Goal: Task Accomplishment & Management: Manage account settings

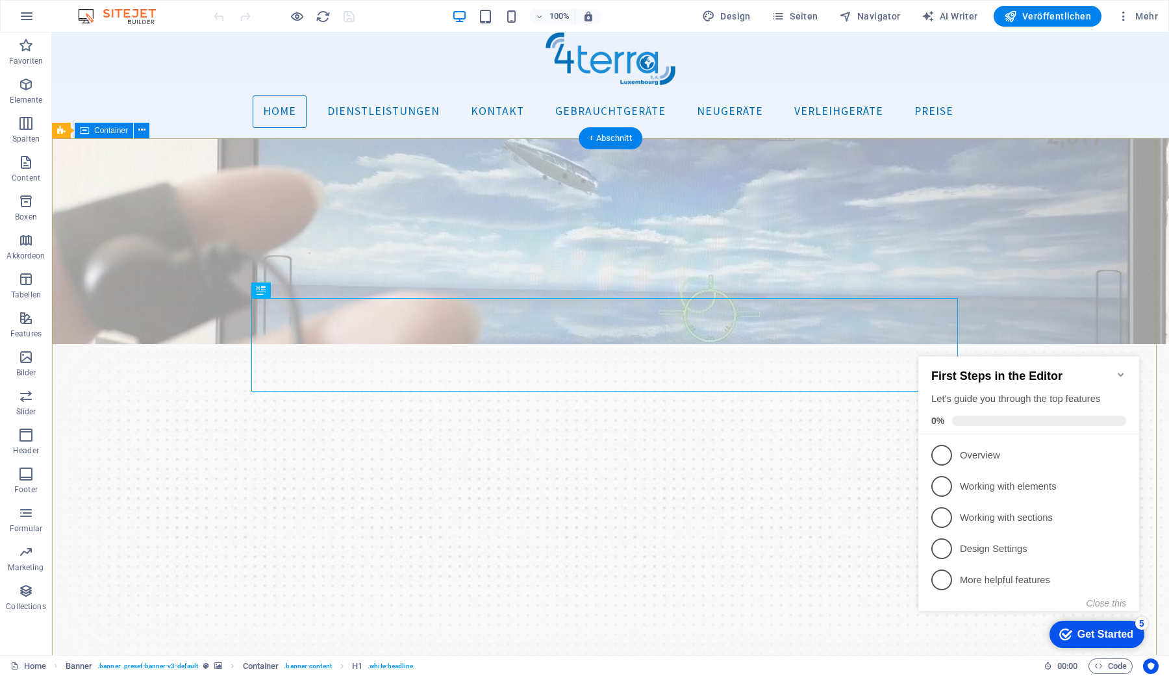
click at [1121, 370] on icon "Minimize checklist" at bounding box center [1121, 375] width 10 height 10
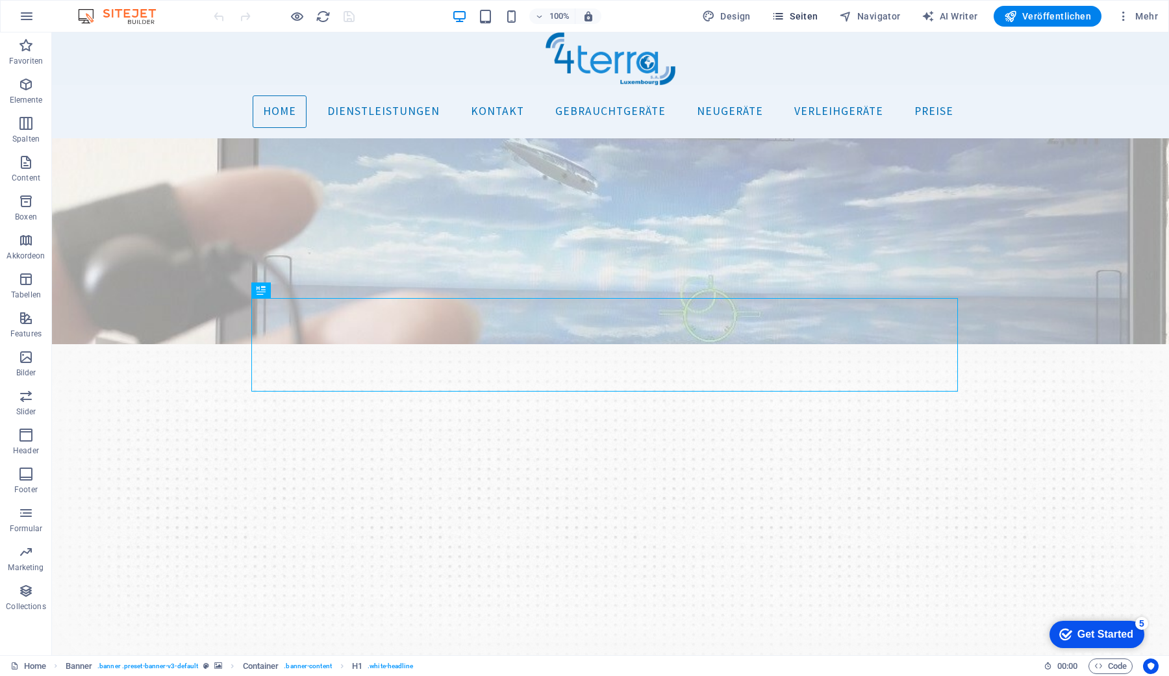
click at [801, 17] on span "Seiten" at bounding box center [794, 16] width 47 height 13
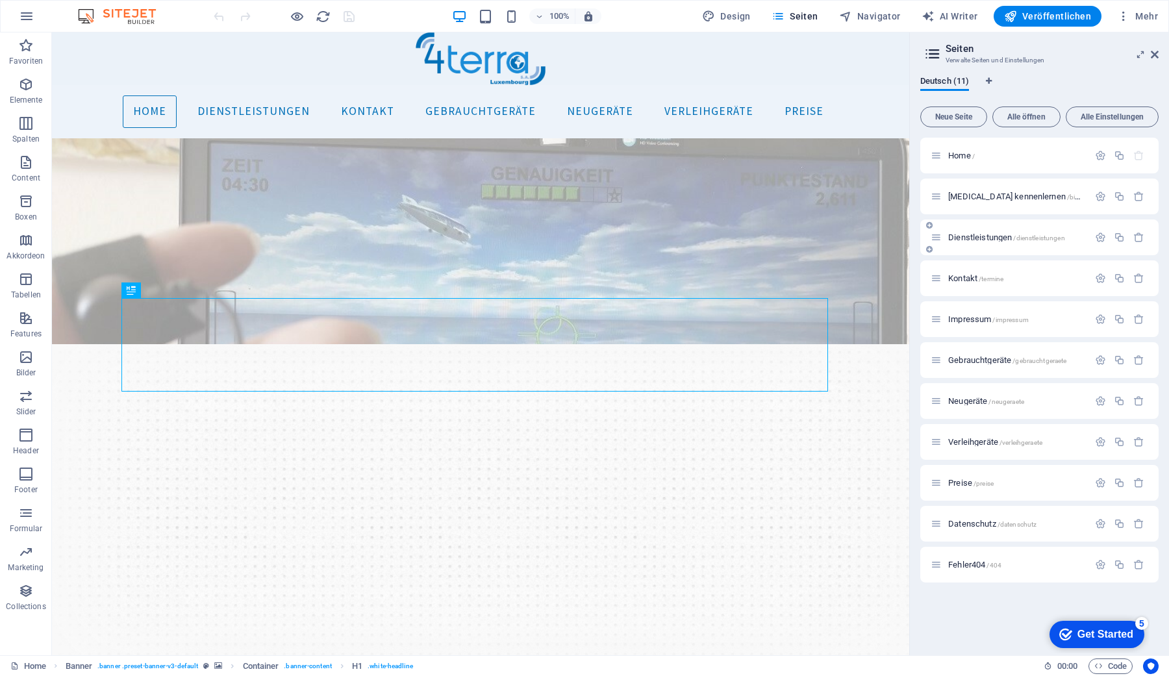
click at [971, 240] on span "Dienstleistungen /dienstleistungen" at bounding box center [1006, 237] width 117 height 10
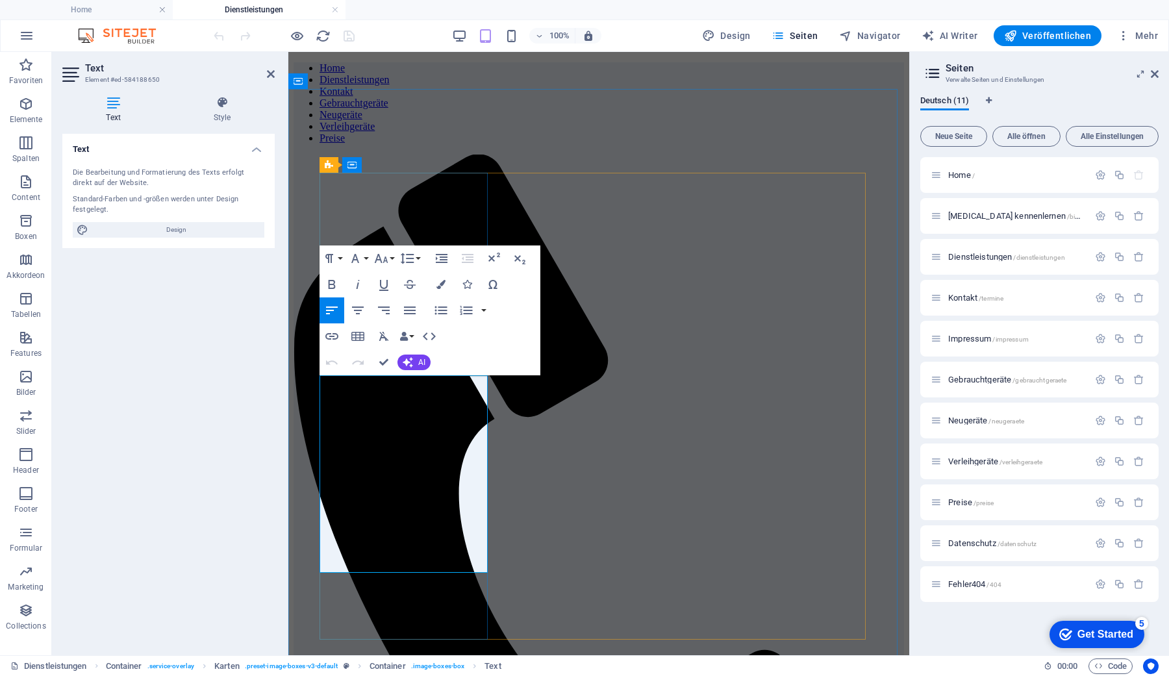
click at [334, 335] on icon "button" at bounding box center [332, 337] width 16 height 16
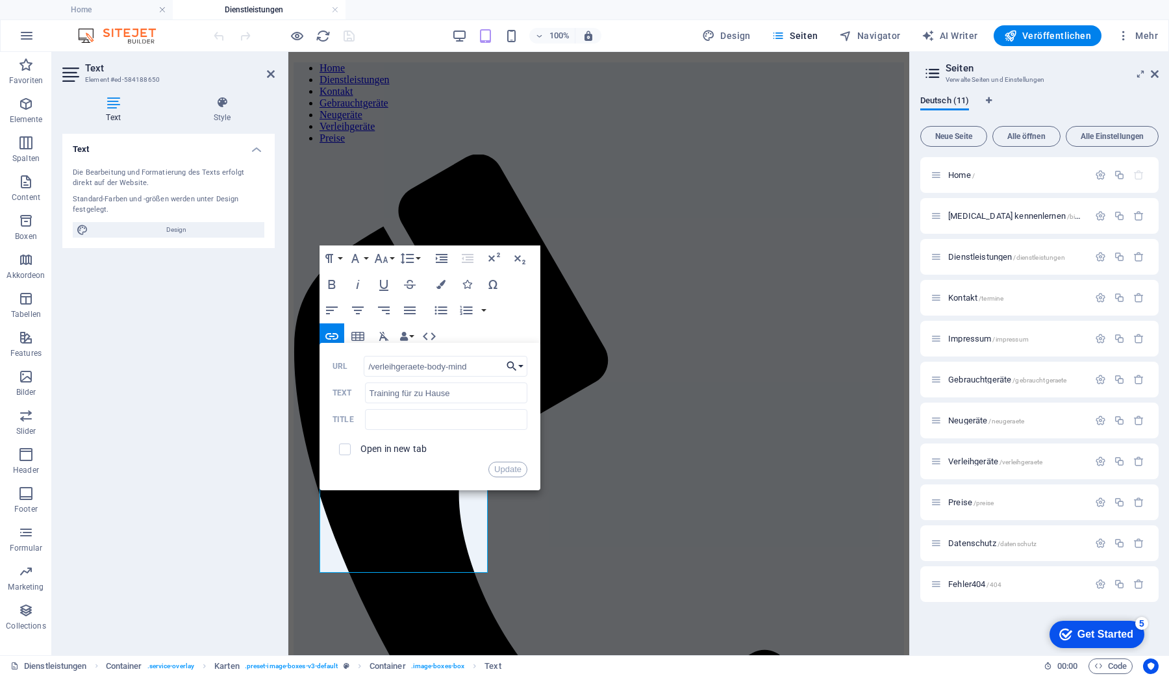
click at [523, 362] on button "Choose Link" at bounding box center [515, 366] width 25 height 21
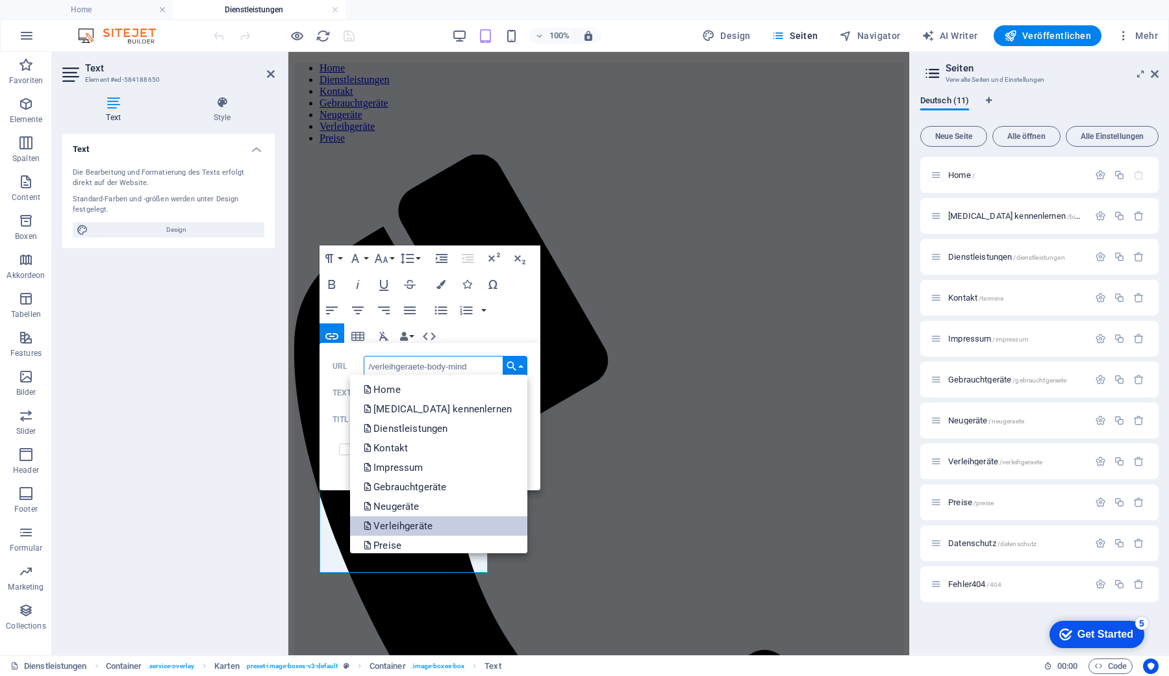
click at [413, 523] on p "Verleihgeräte" at bounding box center [399, 525] width 72 height 19
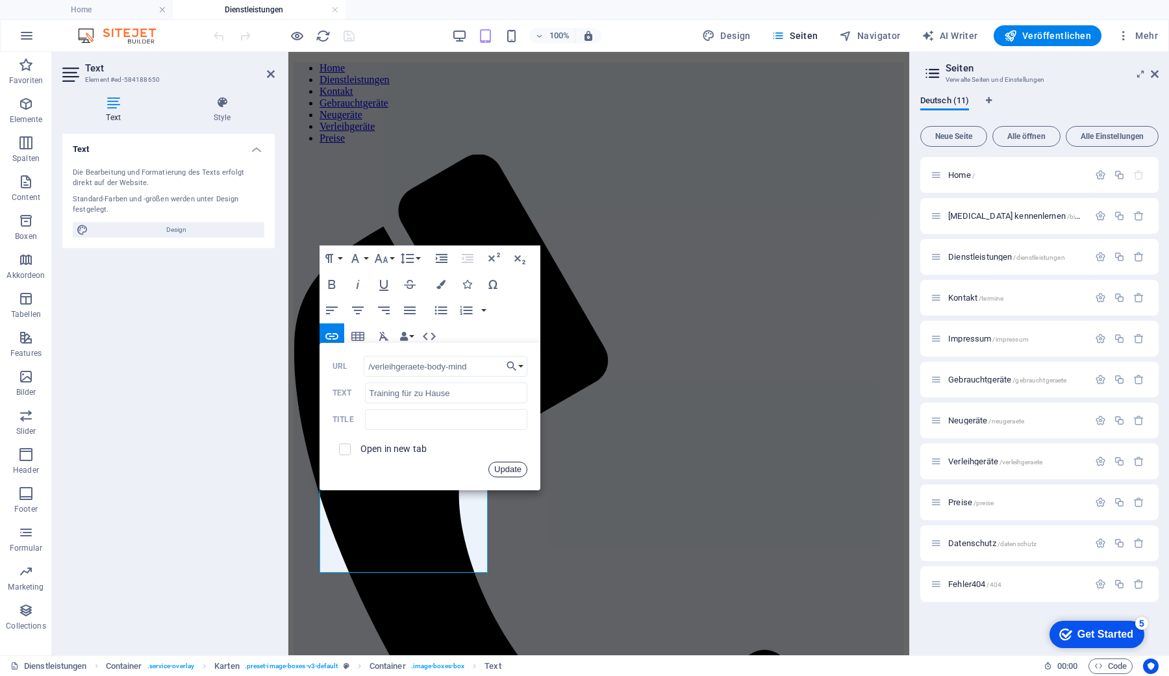
click at [500, 469] on button "Update" at bounding box center [507, 470] width 39 height 16
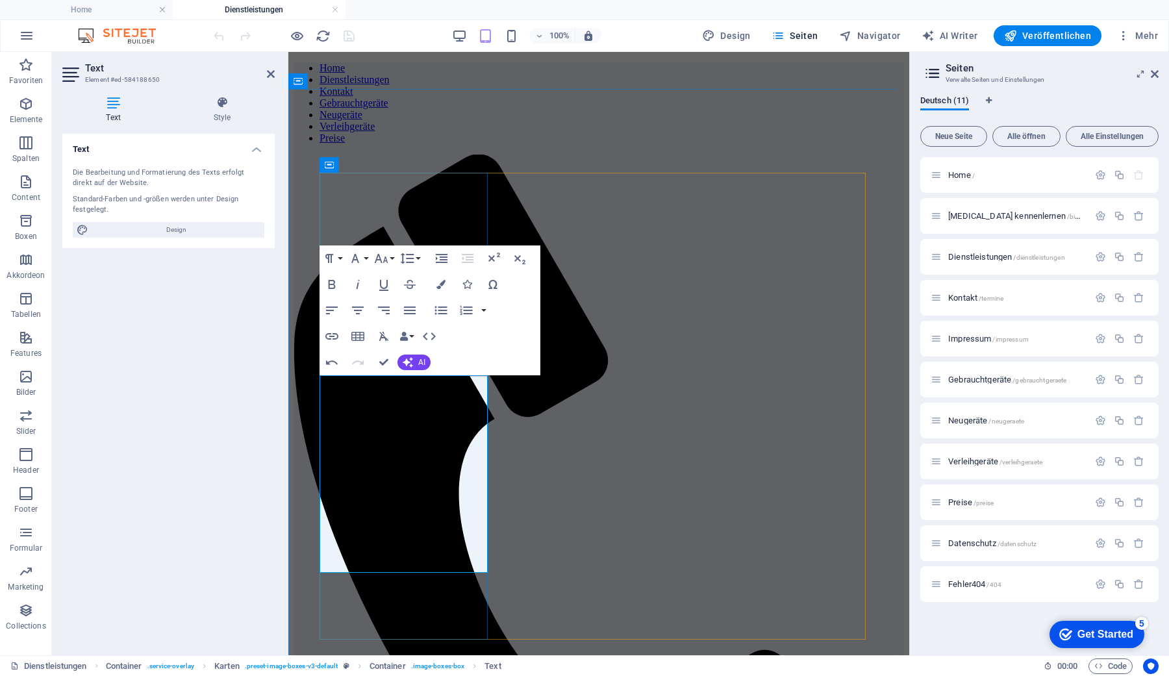
type input "/preise"
type input "hier."
click at [331, 334] on icon "button" at bounding box center [332, 337] width 16 height 16
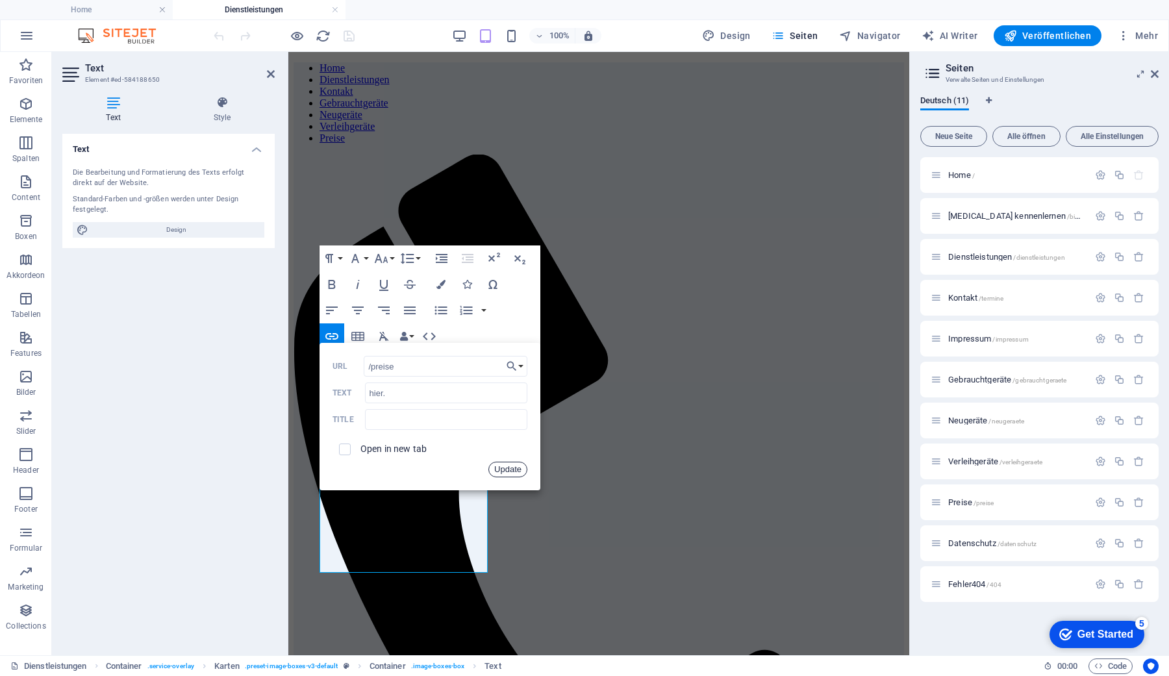
click at [497, 470] on button "Update" at bounding box center [507, 470] width 39 height 16
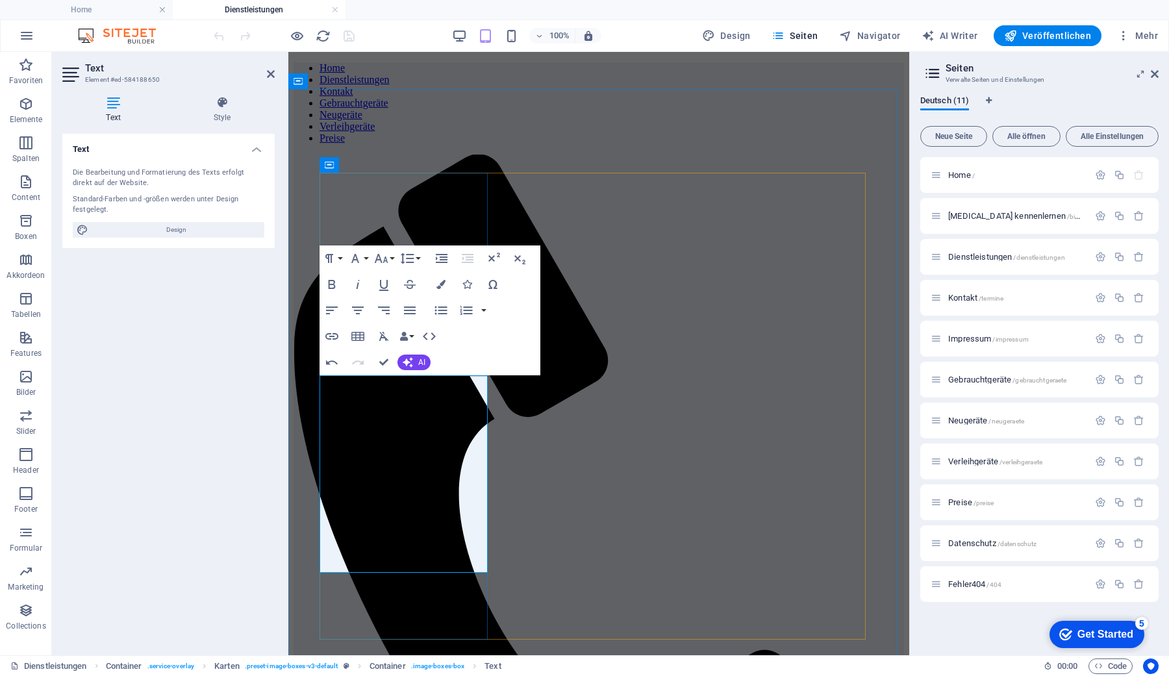
click at [484, 510] on icon "button" at bounding box center [481, 513] width 13 height 12
click at [331, 335] on icon "button" at bounding box center [332, 337] width 16 height 16
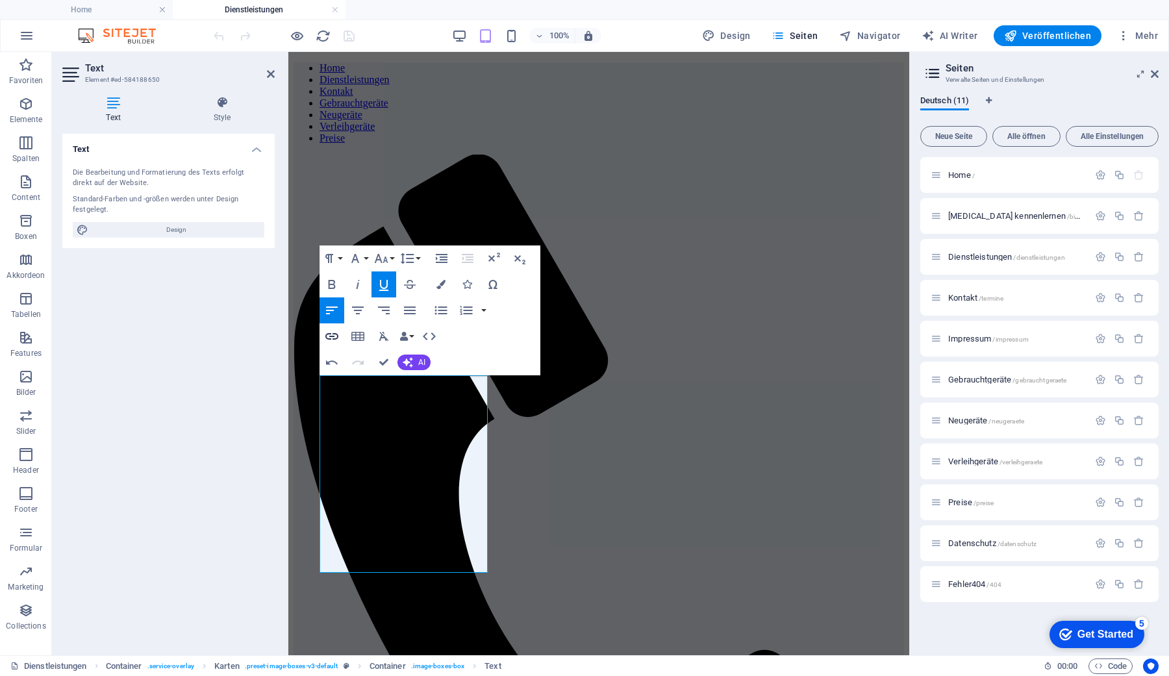
click at [331, 335] on icon "button" at bounding box center [332, 337] width 16 height 16
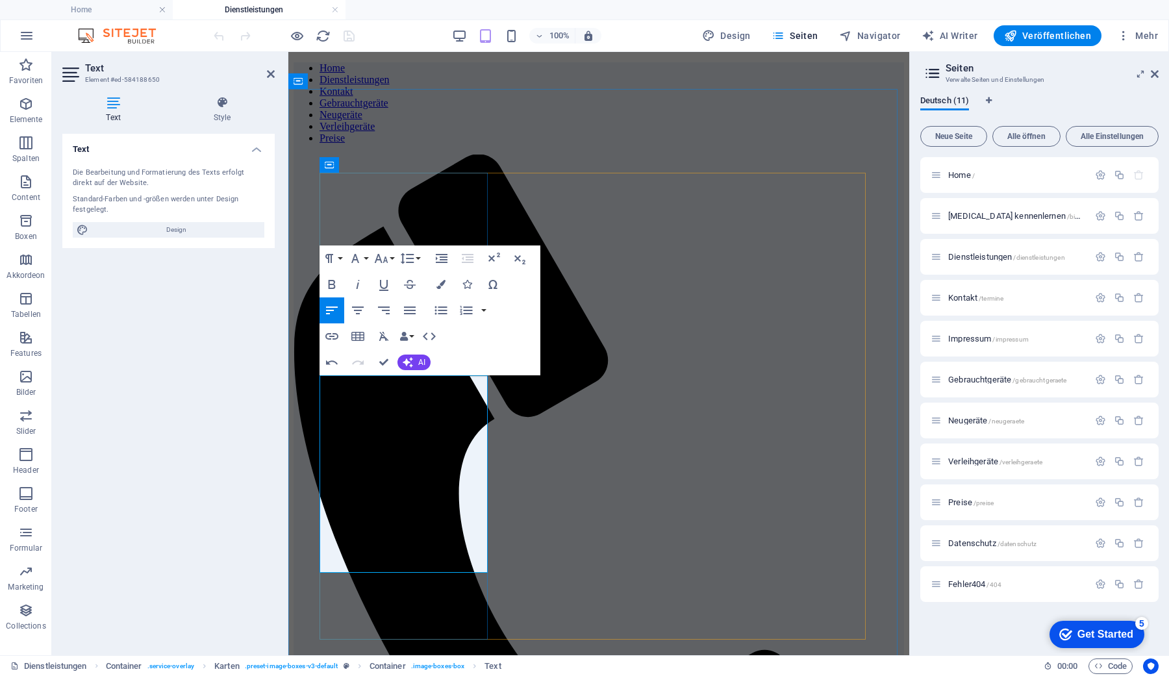
drag, startPoint x: 342, startPoint y: 555, endPoint x: 416, endPoint y: 556, distance: 74.0
type input "Kontaktformular"
click at [332, 334] on icon "button" at bounding box center [332, 337] width 16 height 16
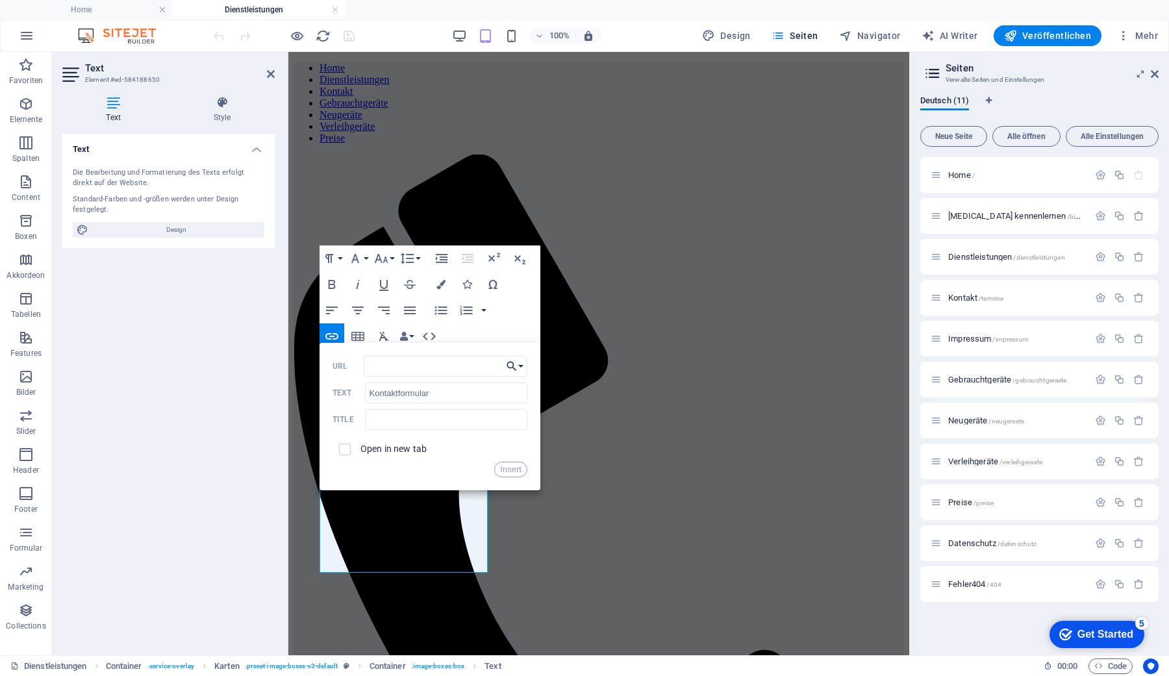
click at [524, 365] on button "Choose Link" at bounding box center [515, 366] width 25 height 21
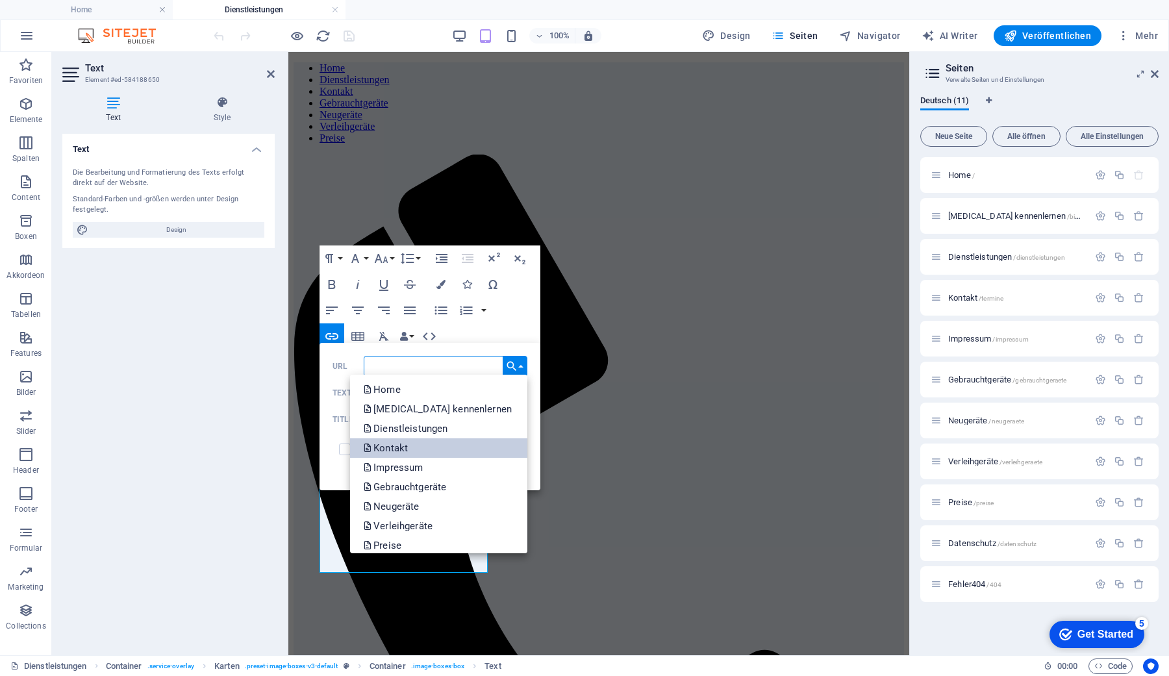
click at [400, 443] on p "Kontakt" at bounding box center [386, 447] width 47 height 19
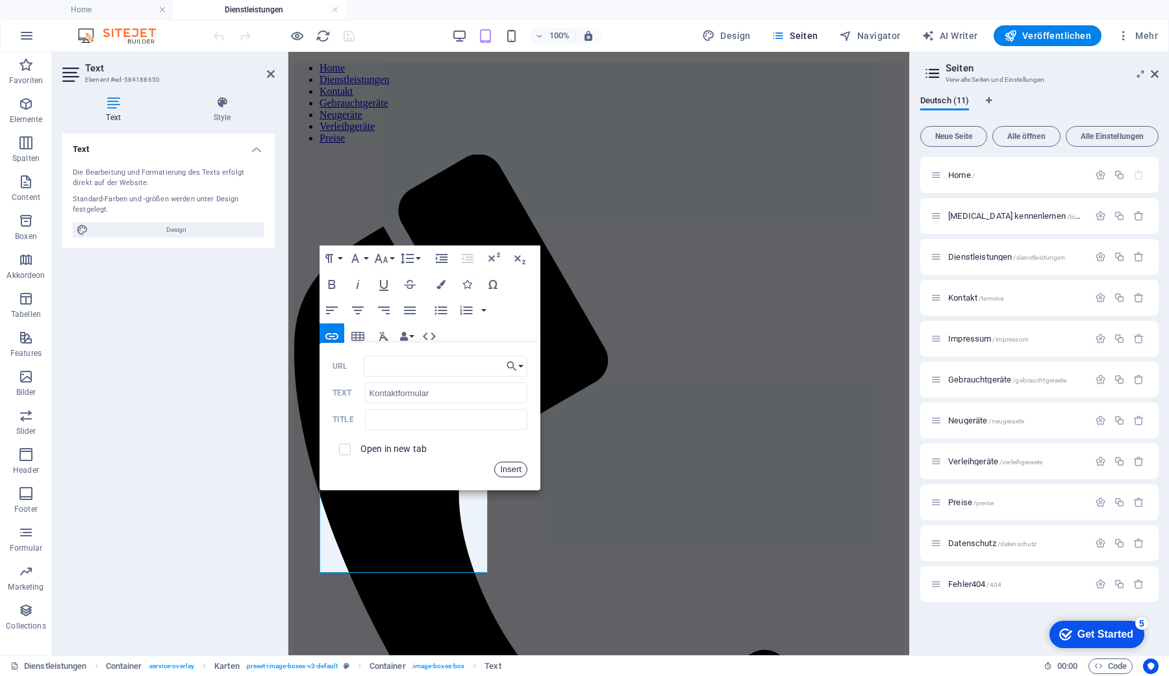
click at [505, 471] on button "Insert" at bounding box center [510, 470] width 33 height 16
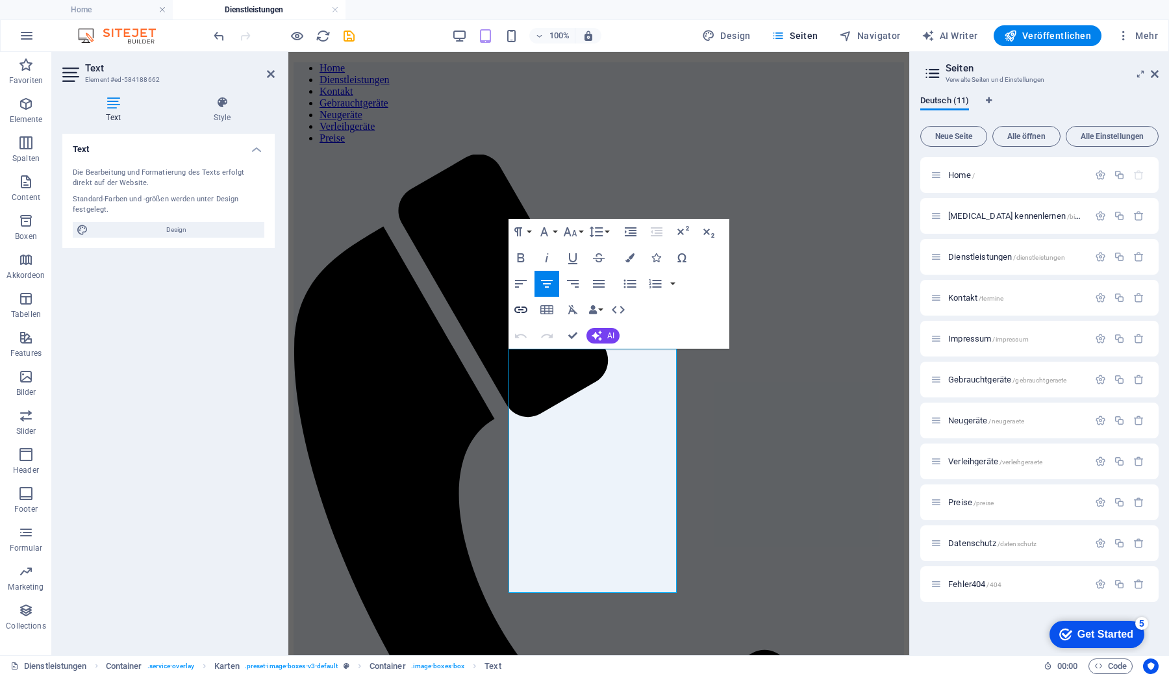
click at [520, 306] on icon "button" at bounding box center [521, 310] width 16 height 16
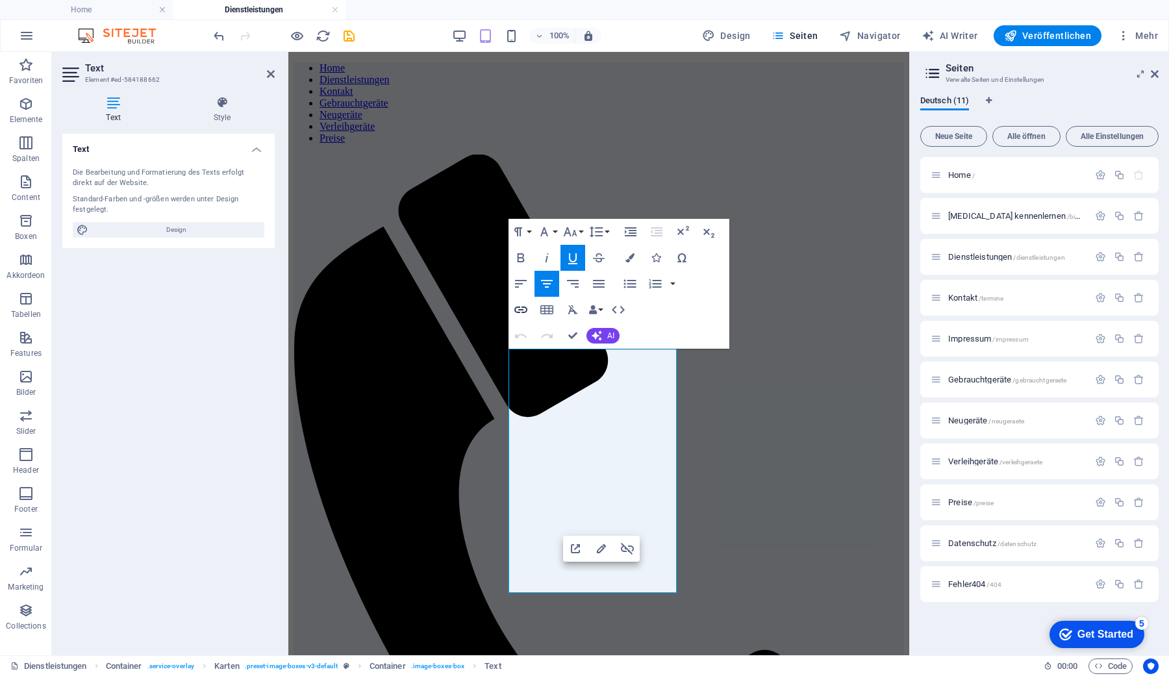
type input "/preise"
type input "Preisliste."
click at [522, 306] on icon "button" at bounding box center [521, 310] width 16 height 16
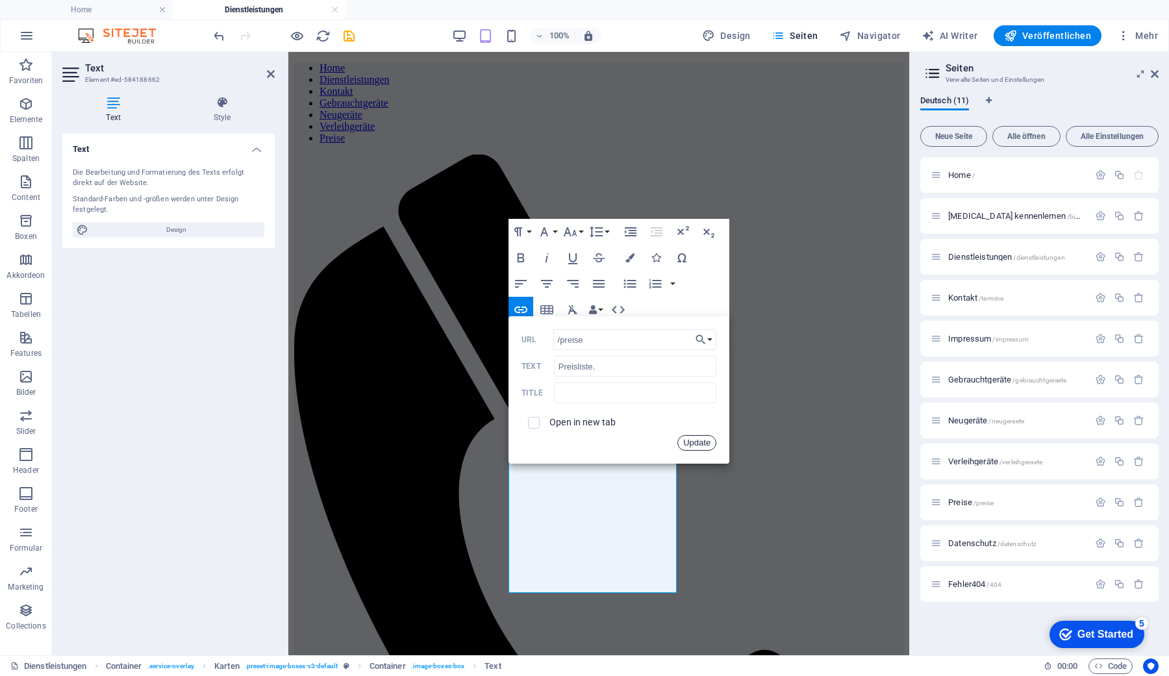
click at [692, 444] on button "Update" at bounding box center [696, 443] width 39 height 16
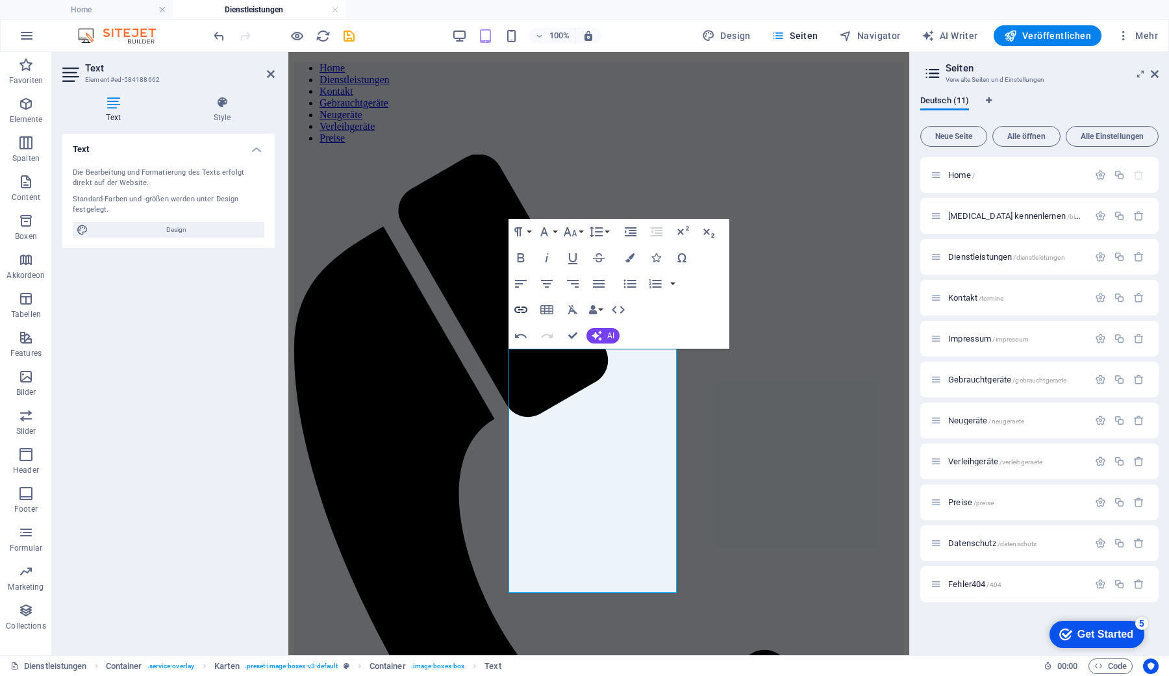
click at [520, 312] on icon "button" at bounding box center [521, 310] width 16 height 16
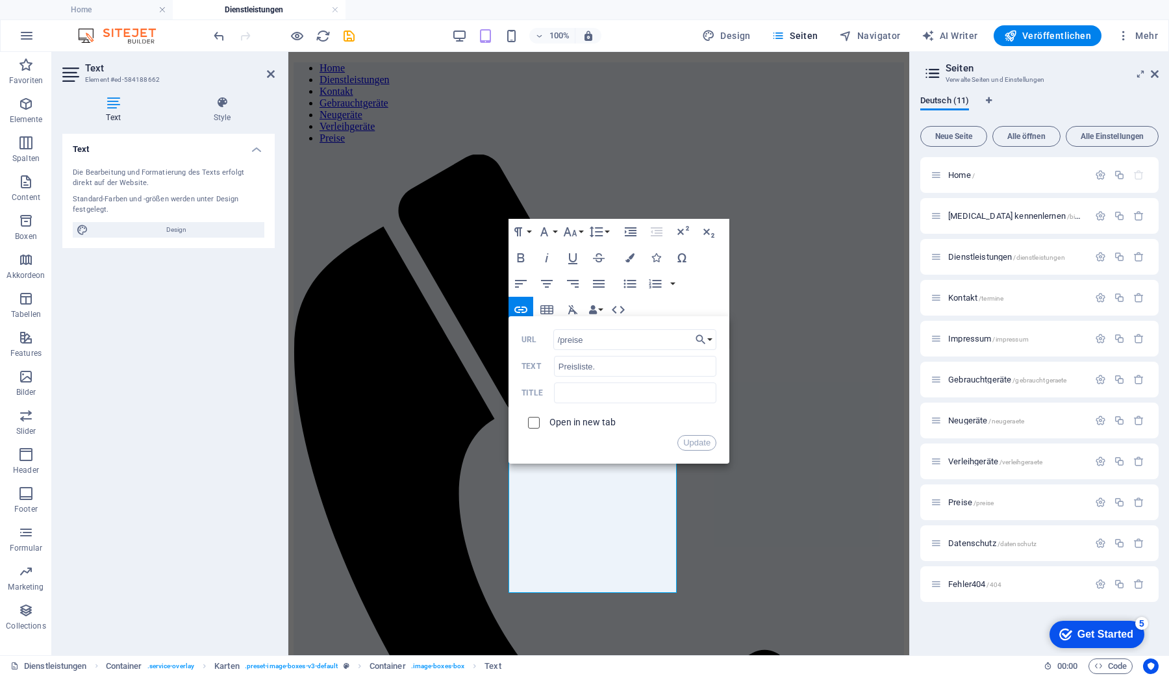
click at [535, 422] on input "checkbox" at bounding box center [532, 421] width 12 height 12
checkbox input "true"
click at [696, 439] on button "Update" at bounding box center [696, 443] width 39 height 16
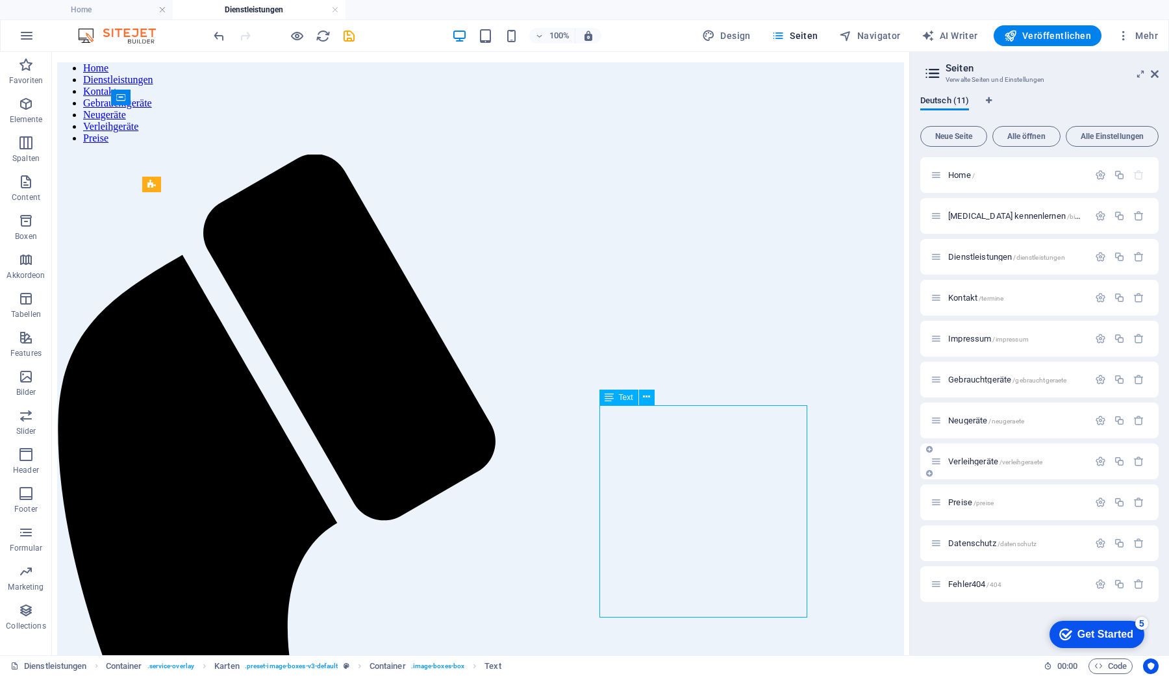
click at [976, 462] on span "Verleihgeräte /verleihgeraete" at bounding box center [995, 462] width 94 height 10
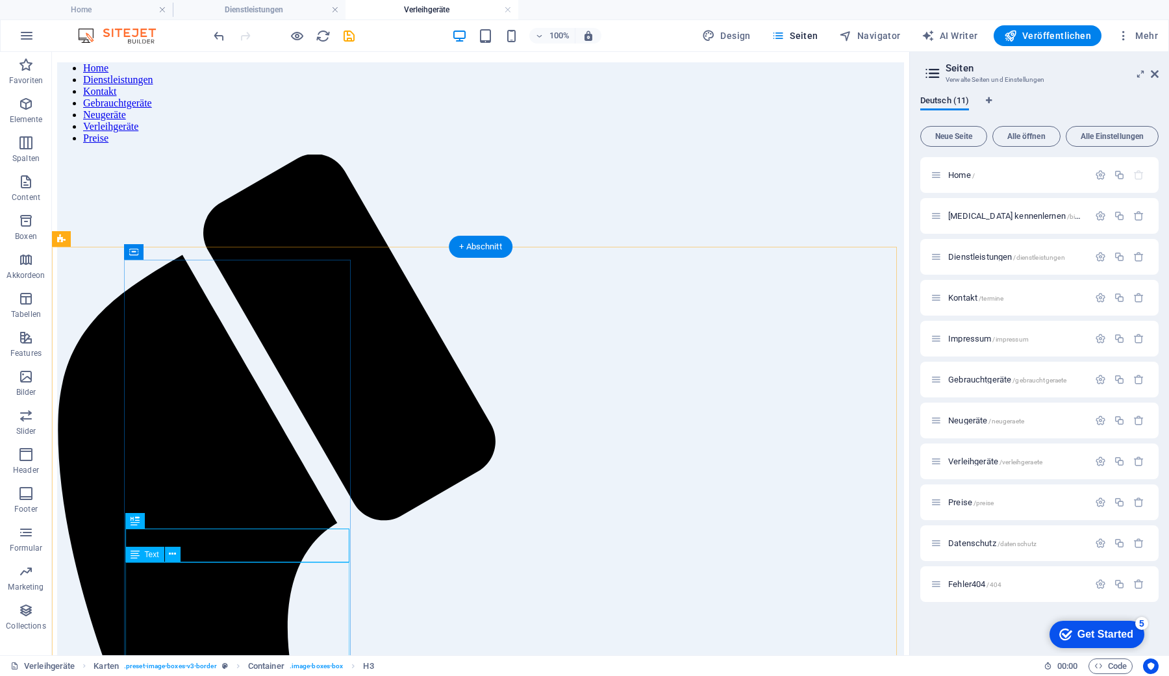
click at [215, 635] on div "Ziehe hier rein, um den vorhandenen Inhalt zu ersetzen. Drücke "Strg", wenn du …" at bounding box center [480, 353] width 857 height 603
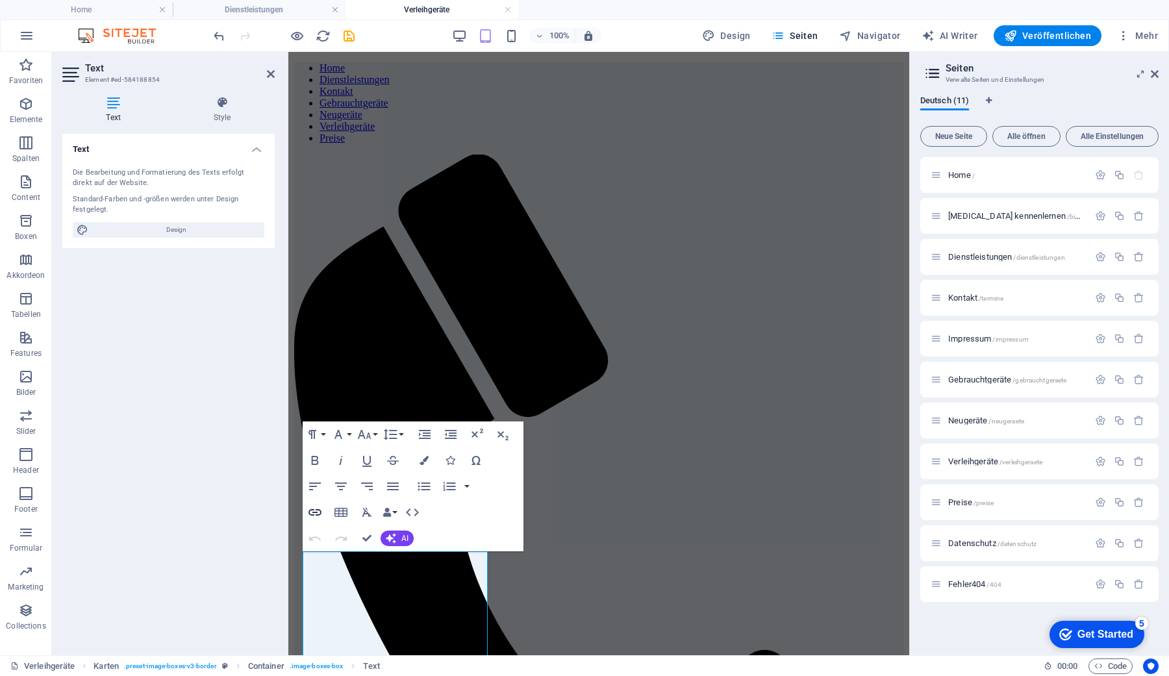
click at [315, 510] on icon "button" at bounding box center [315, 513] width 16 height 16
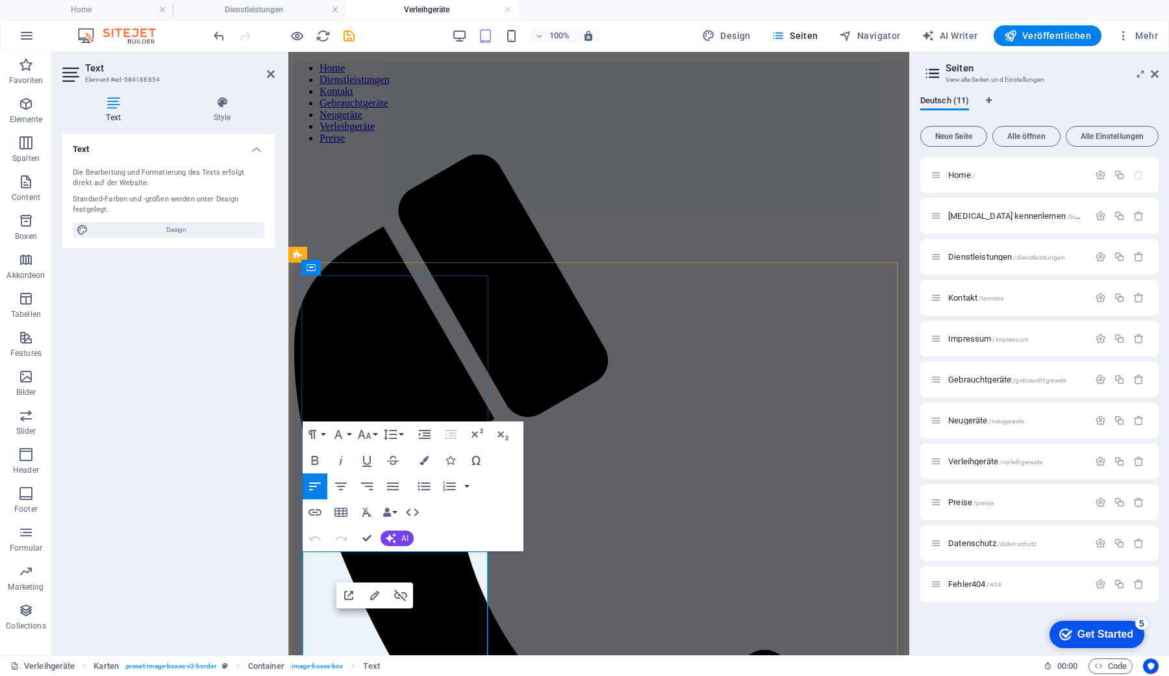
type input "[URL][DOMAIN_NAME]"
type input "Verleih-Preise finden Sie hier"
click at [315, 510] on icon "button" at bounding box center [315, 513] width 16 height 16
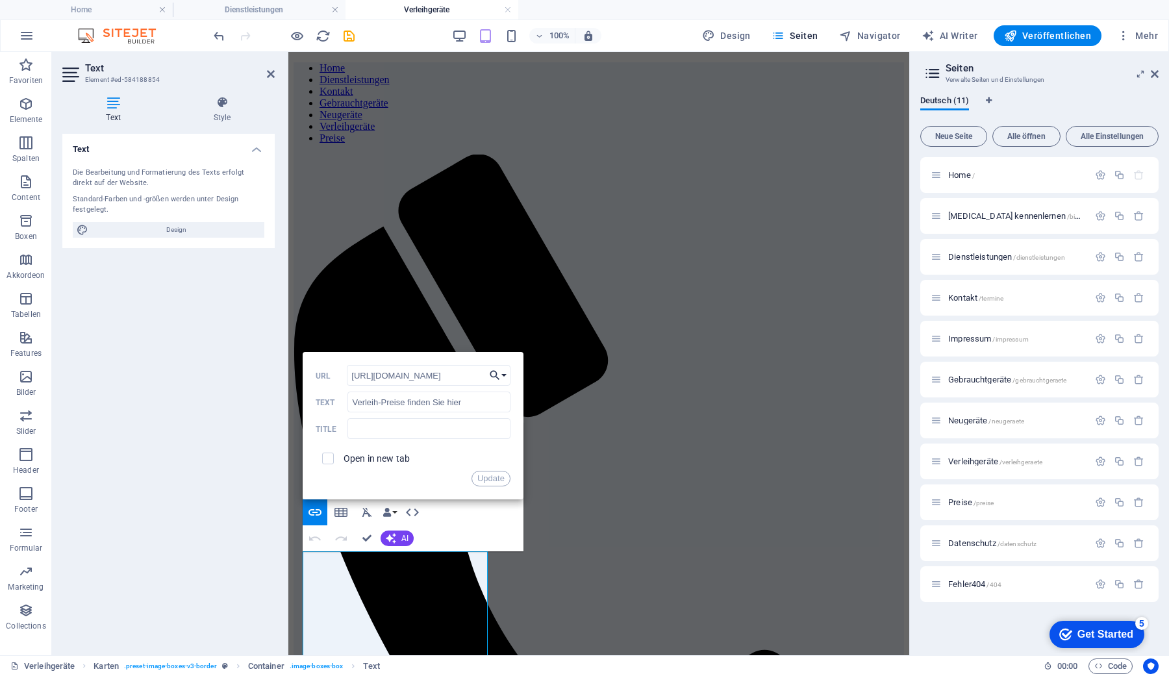
click at [505, 372] on button "Choose Link" at bounding box center [498, 375] width 25 height 21
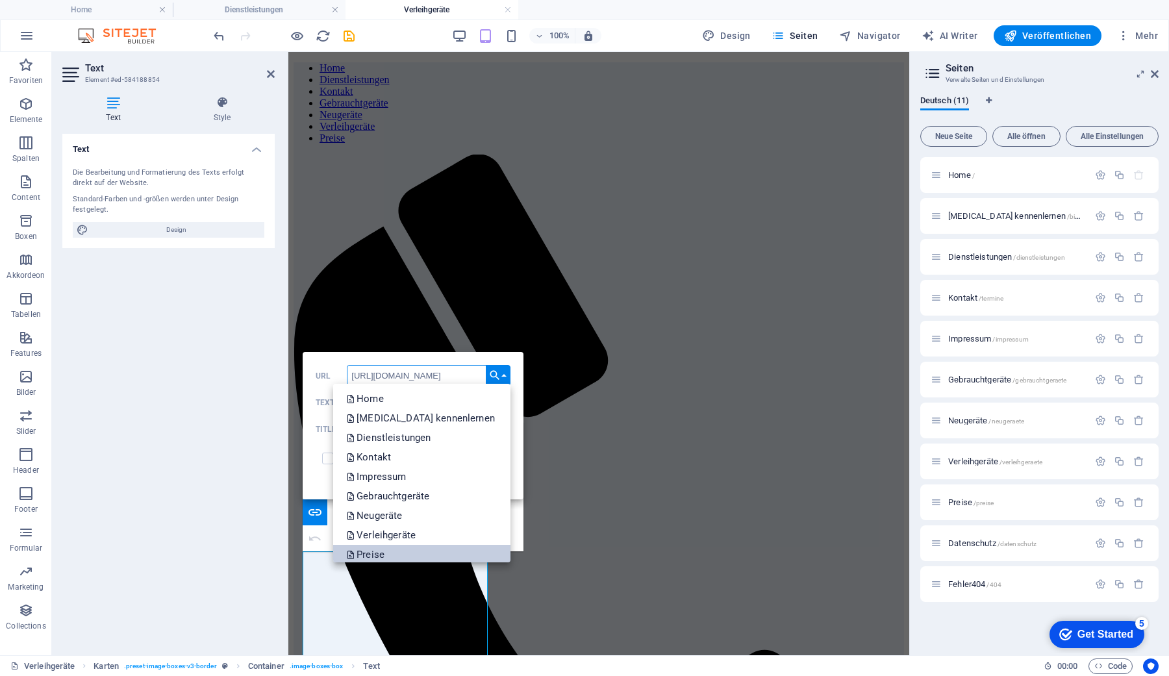
click at [387, 551] on p "Preise" at bounding box center [366, 554] width 41 height 19
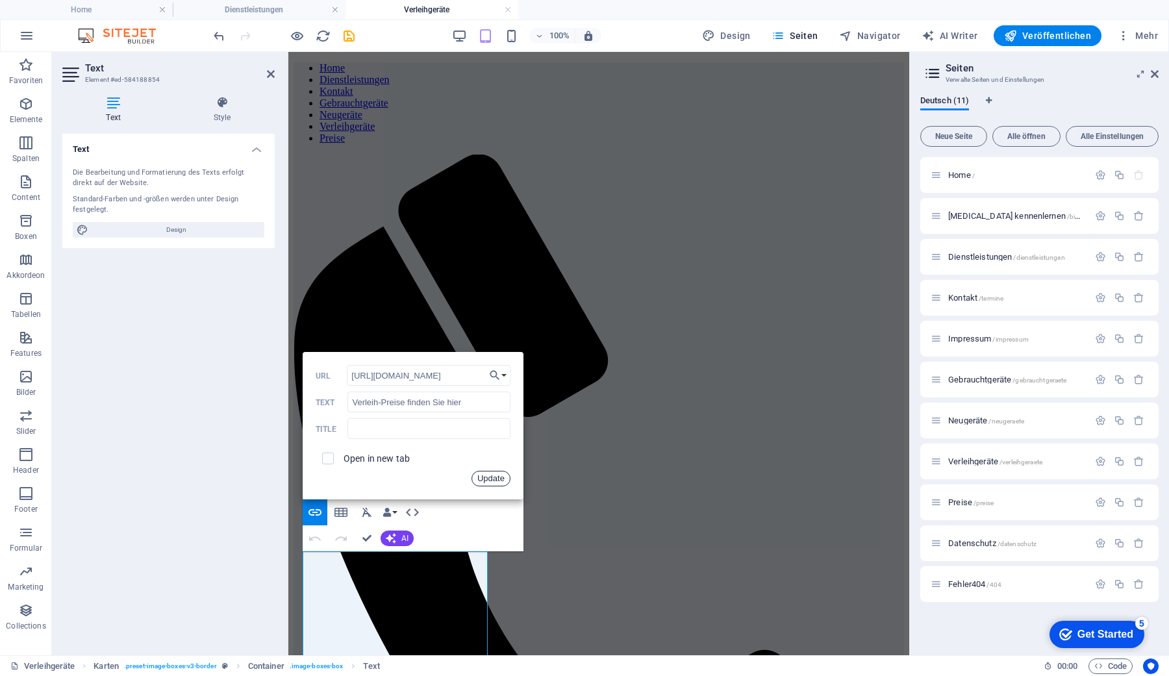
click at [488, 479] on button "Update" at bounding box center [490, 479] width 39 height 16
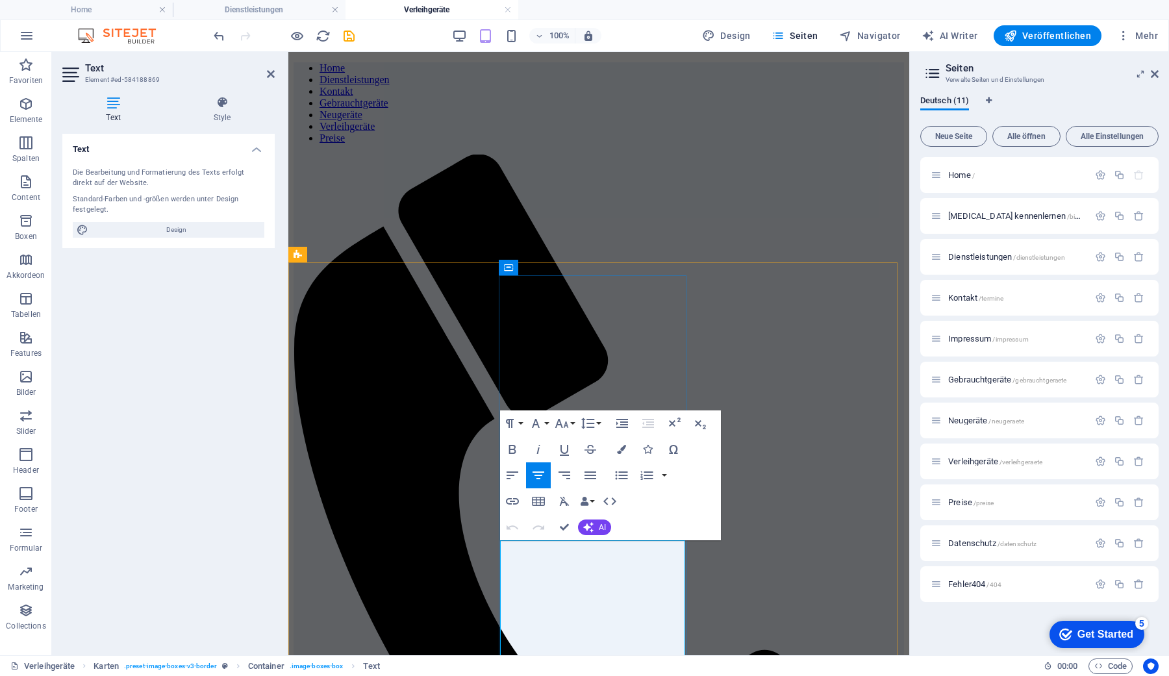
click at [515, 497] on icon "button" at bounding box center [513, 502] width 16 height 16
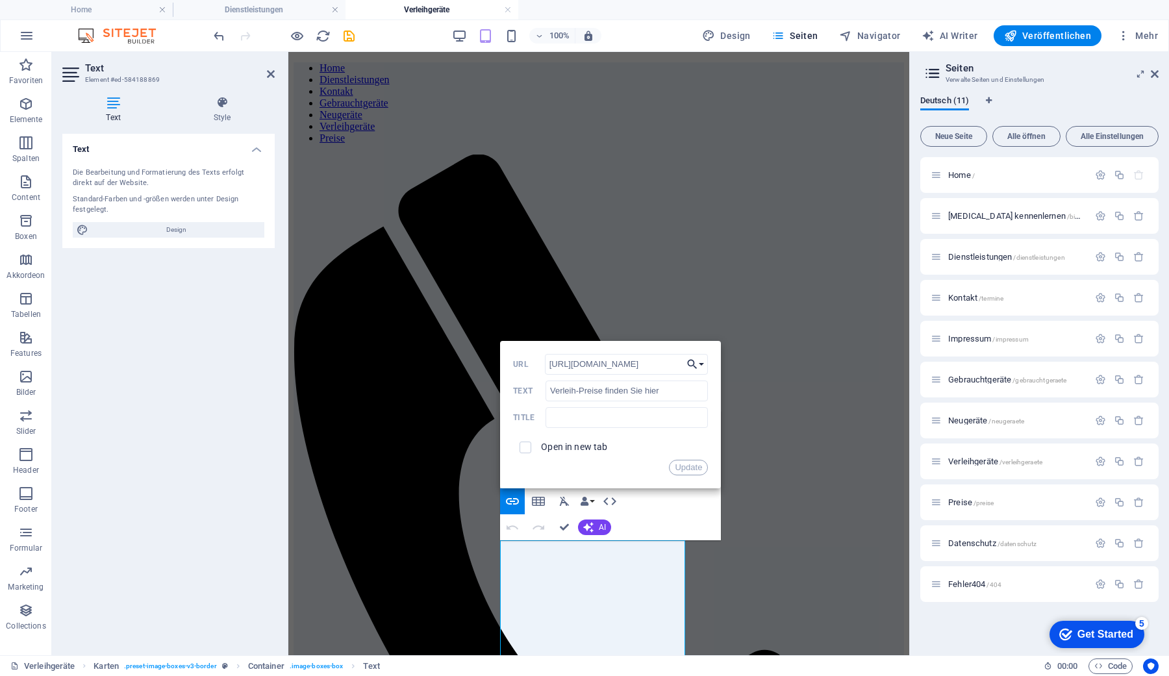
click at [702, 361] on button "Choose Link" at bounding box center [695, 364] width 25 height 21
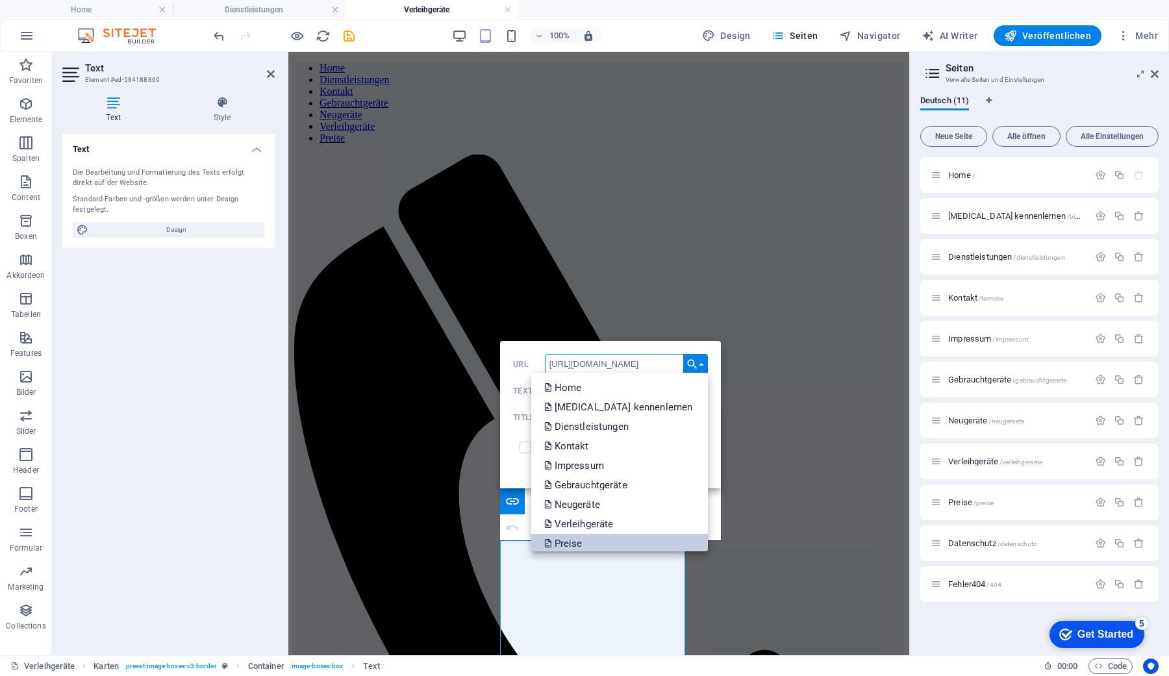
click at [585, 541] on p "Preise" at bounding box center [564, 543] width 41 height 19
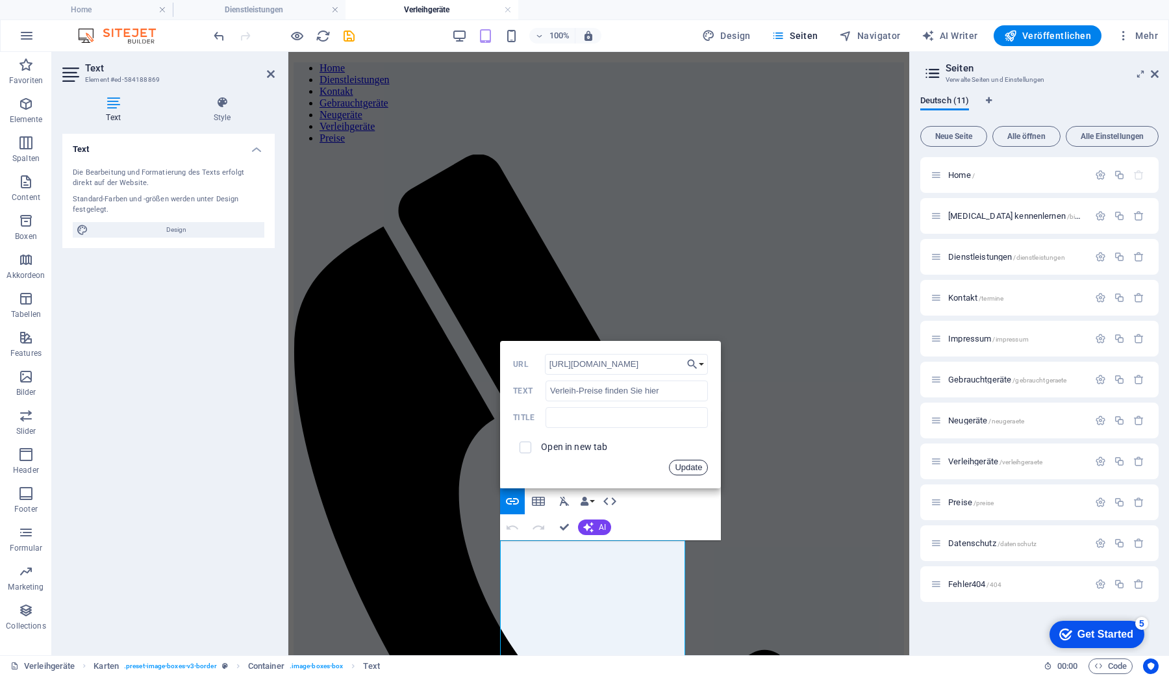
click at [690, 464] on button "Update" at bounding box center [688, 468] width 39 height 16
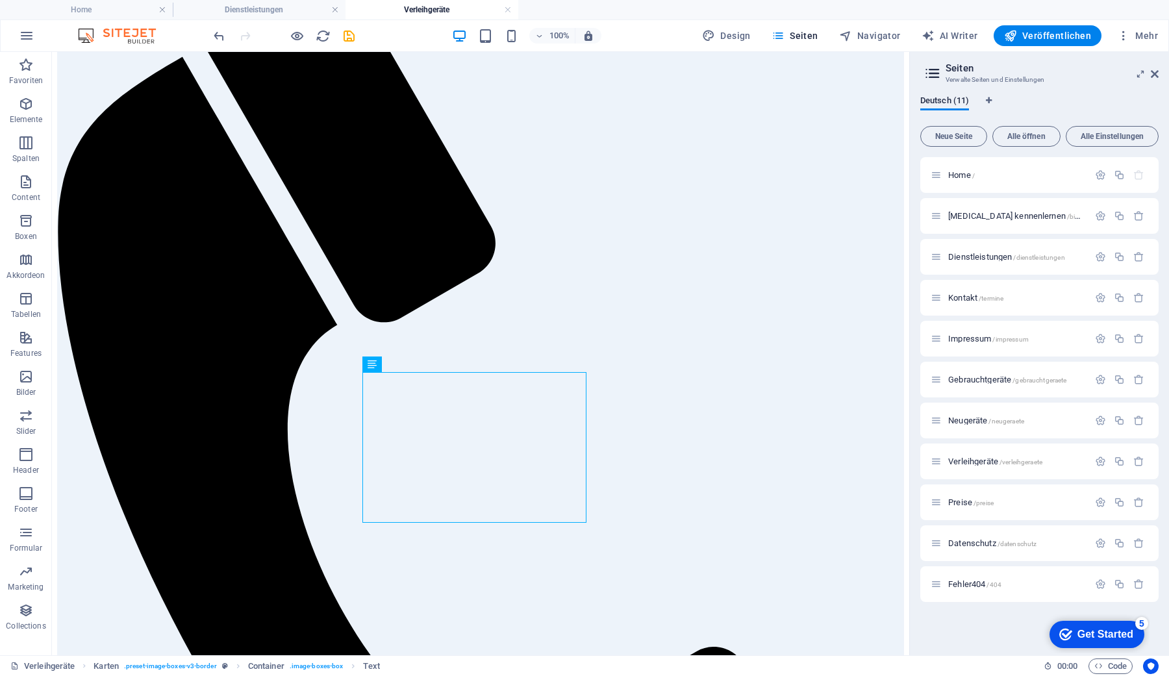
scroll to position [199, 0]
drag, startPoint x: 905, startPoint y: 271, endPoint x: 965, endPoint y: 402, distance: 143.8
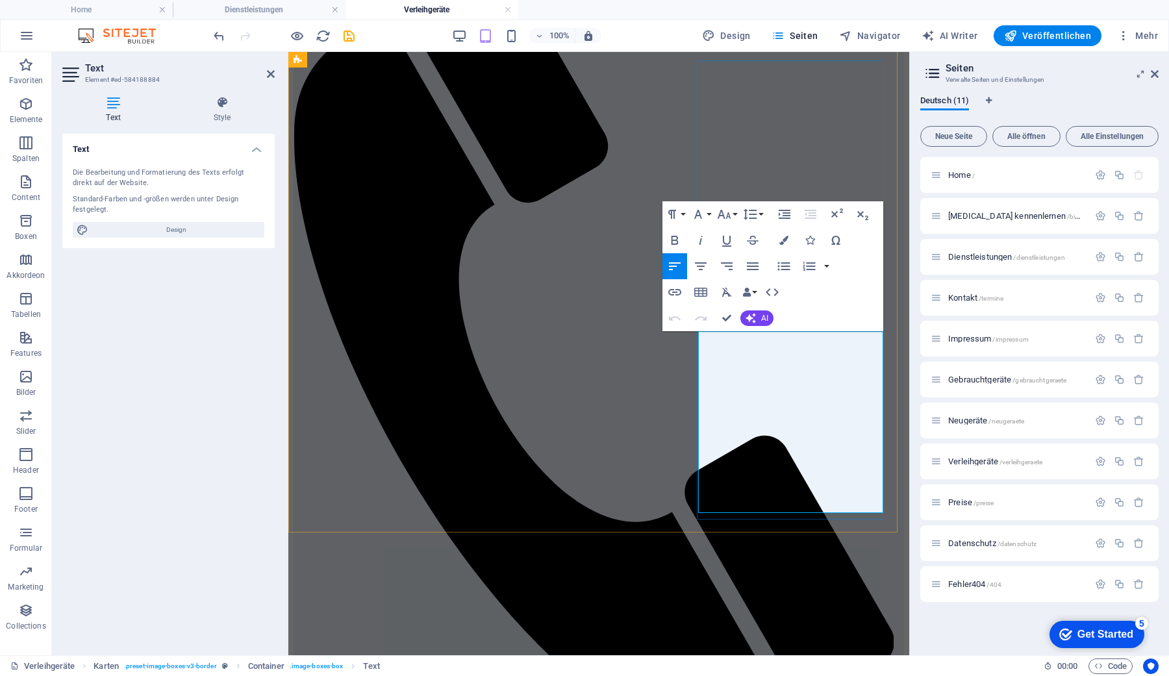
click at [669, 286] on icon "button" at bounding box center [675, 292] width 16 height 16
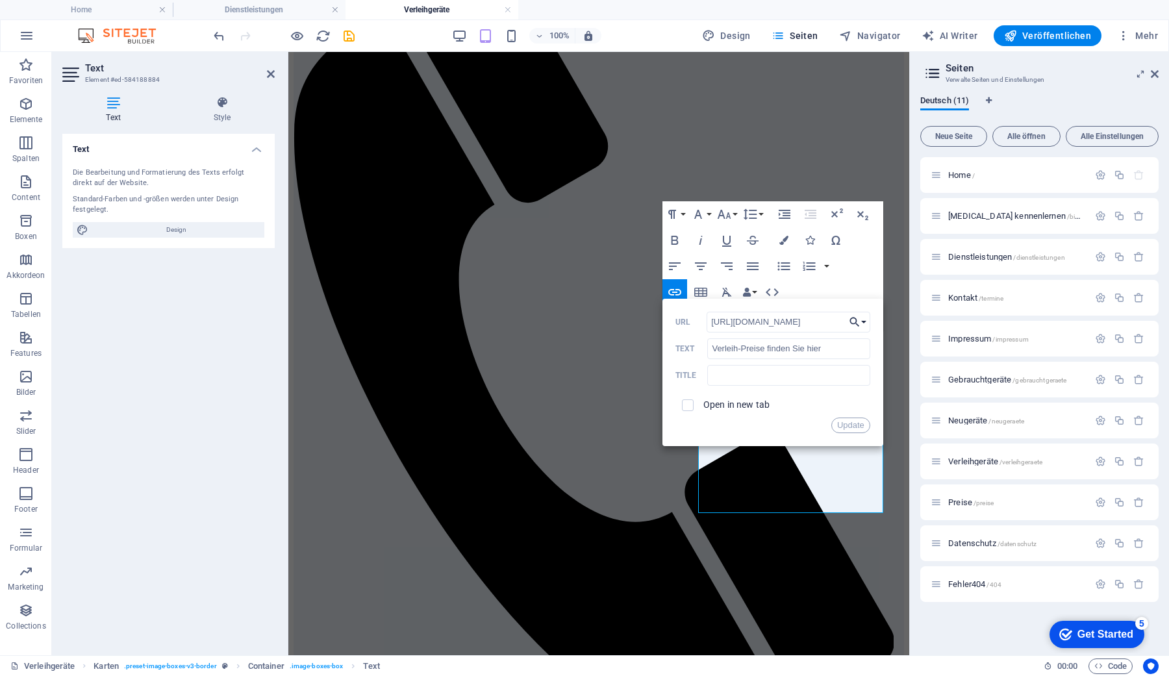
click at [863, 320] on button "Choose Link" at bounding box center [858, 322] width 25 height 21
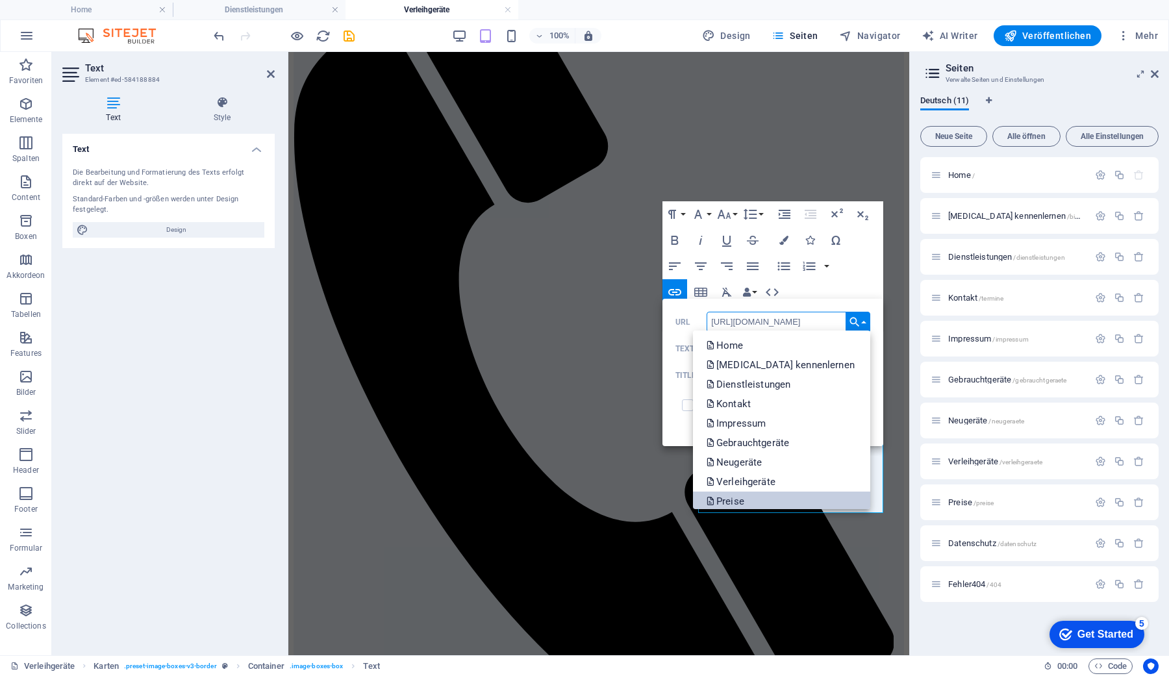
click at [747, 500] on p "Preise" at bounding box center [726, 501] width 41 height 19
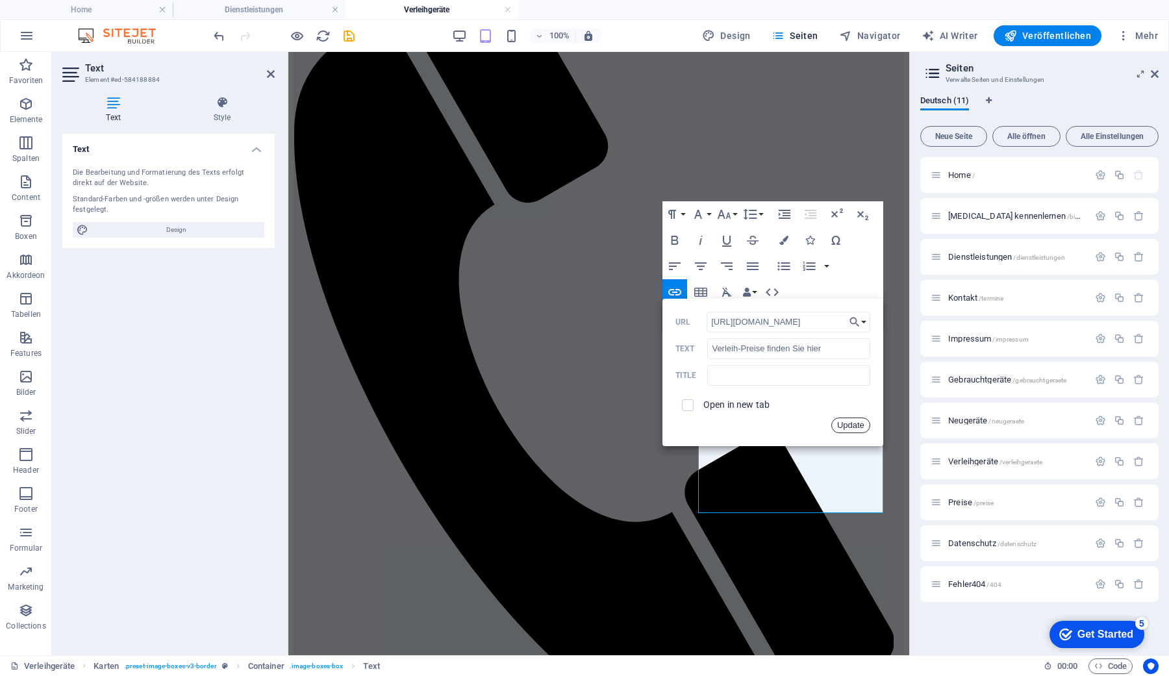
click at [846, 425] on button "Update" at bounding box center [850, 426] width 39 height 16
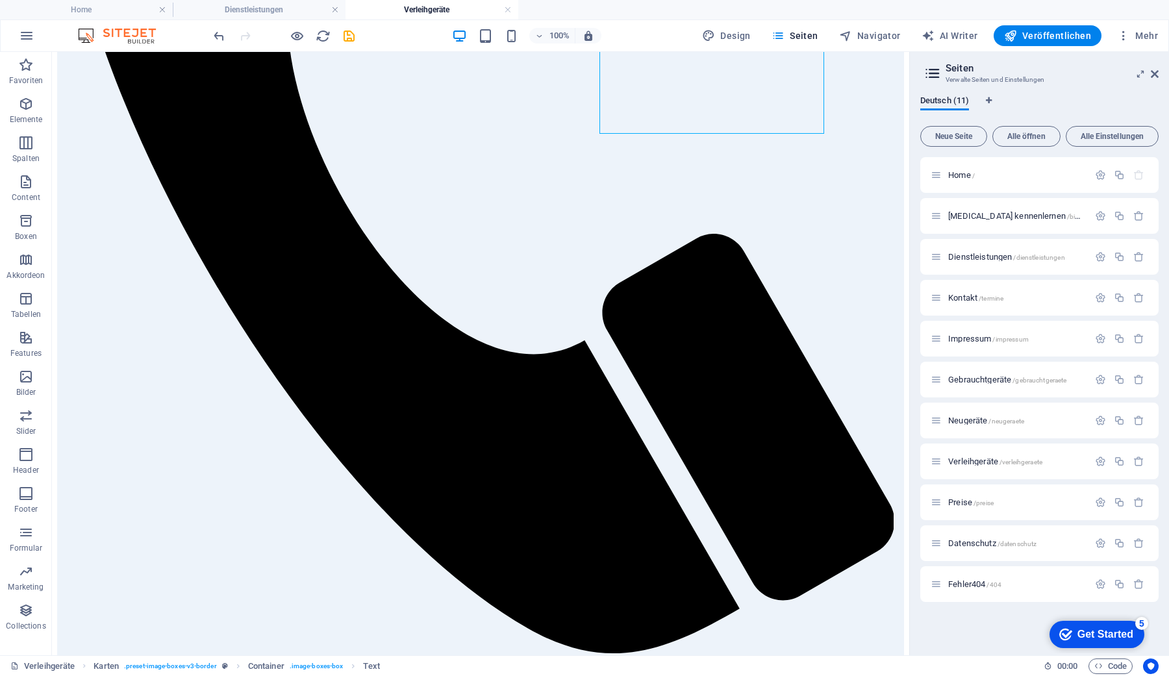
scroll to position [615, 0]
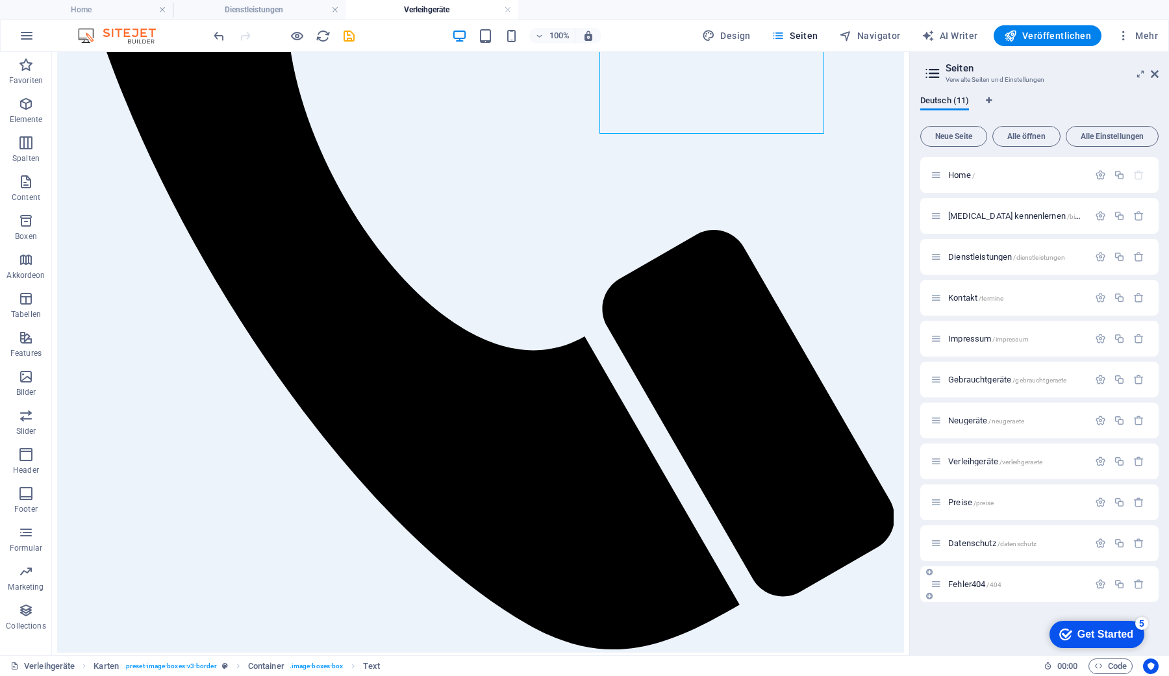
click at [958, 588] on span "Fehler404 /404" at bounding box center [974, 584] width 53 height 10
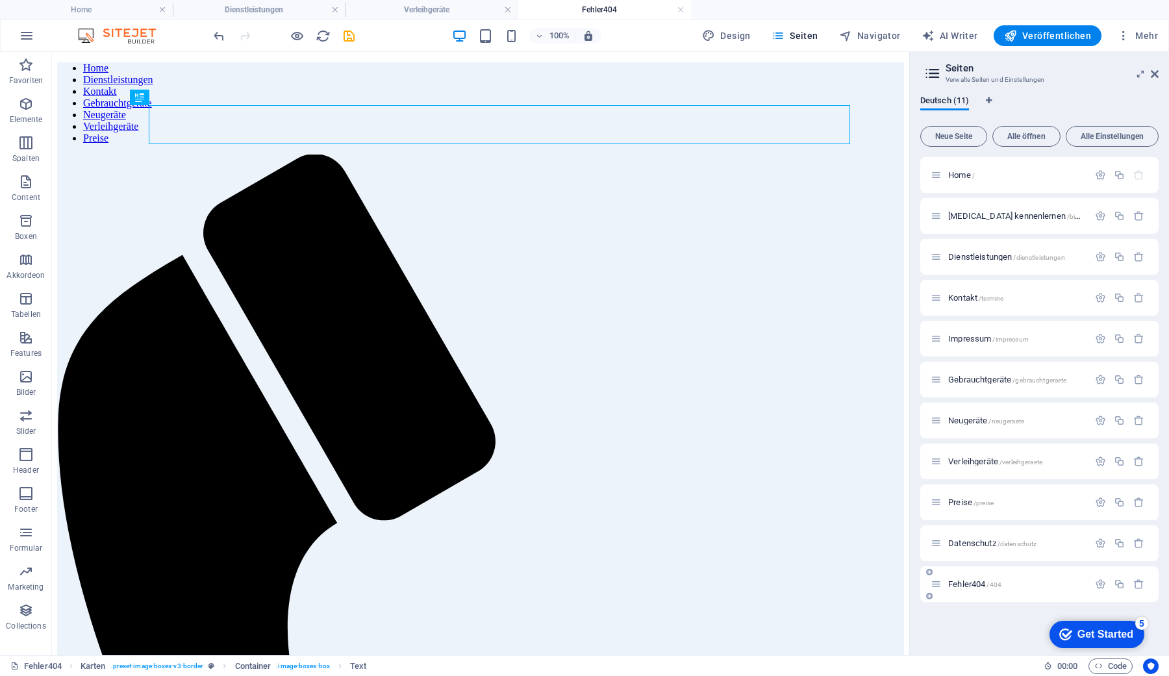
scroll to position [0, 0]
click at [347, 35] on icon "save" at bounding box center [349, 36] width 15 height 15
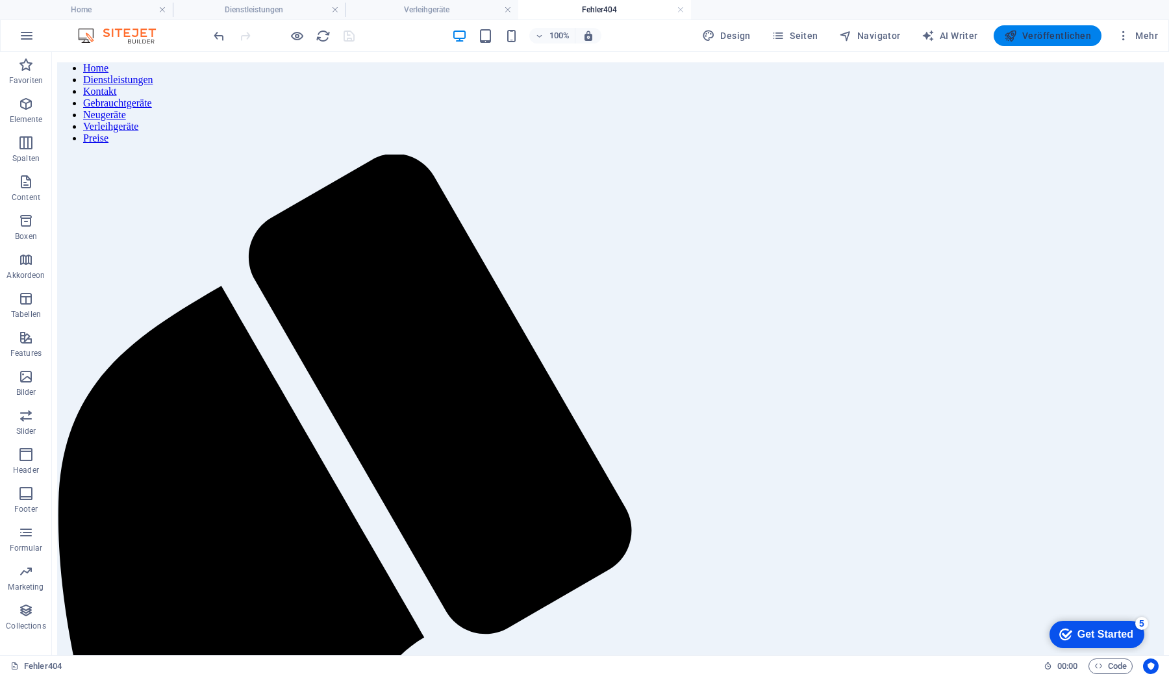
click at [1047, 31] on span "Veröffentlichen" at bounding box center [1047, 35] width 87 height 13
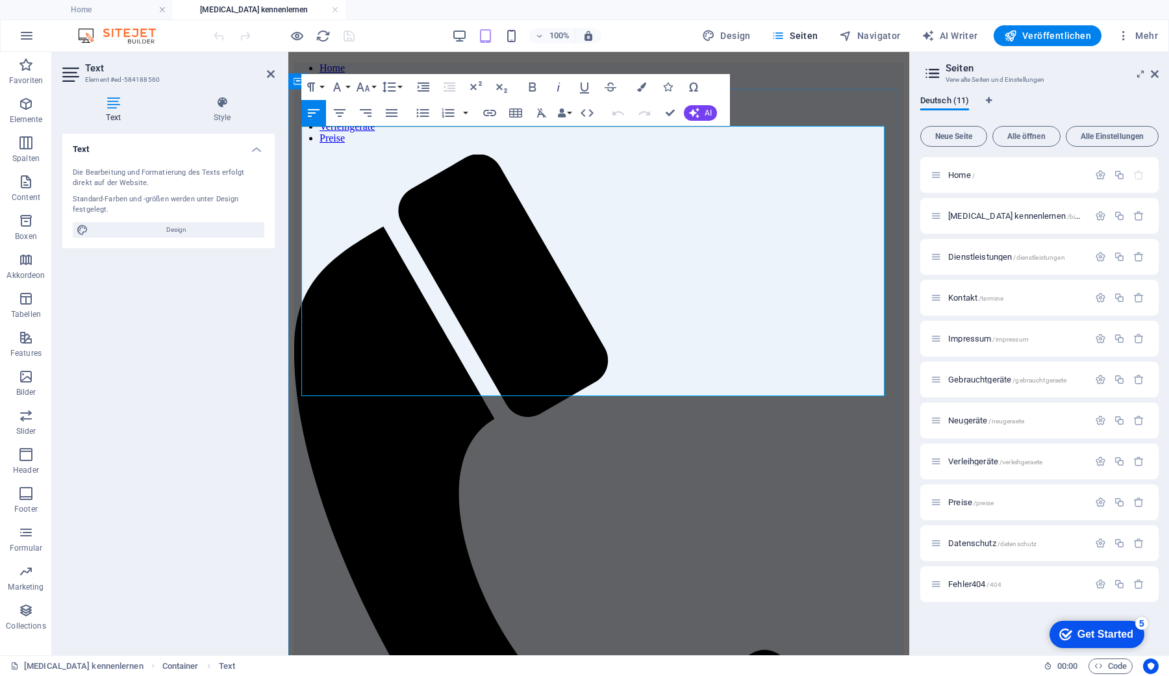
click at [321, 84] on button "Paragraph Format" at bounding box center [313, 87] width 25 height 26
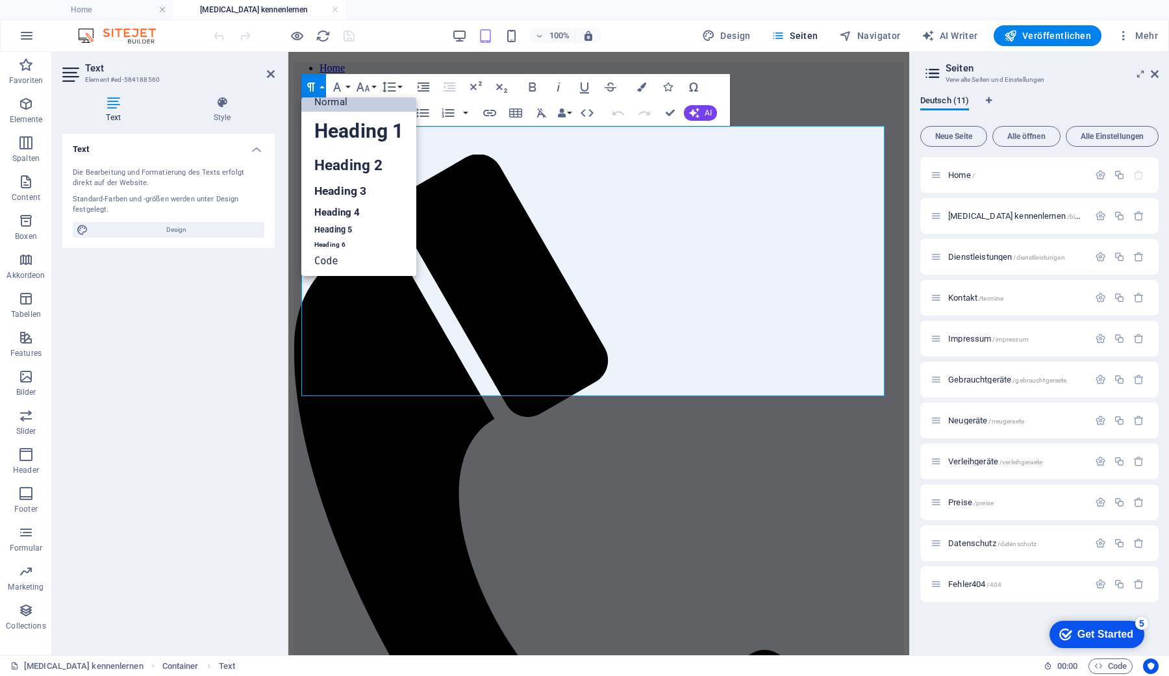
scroll to position [10, 0]
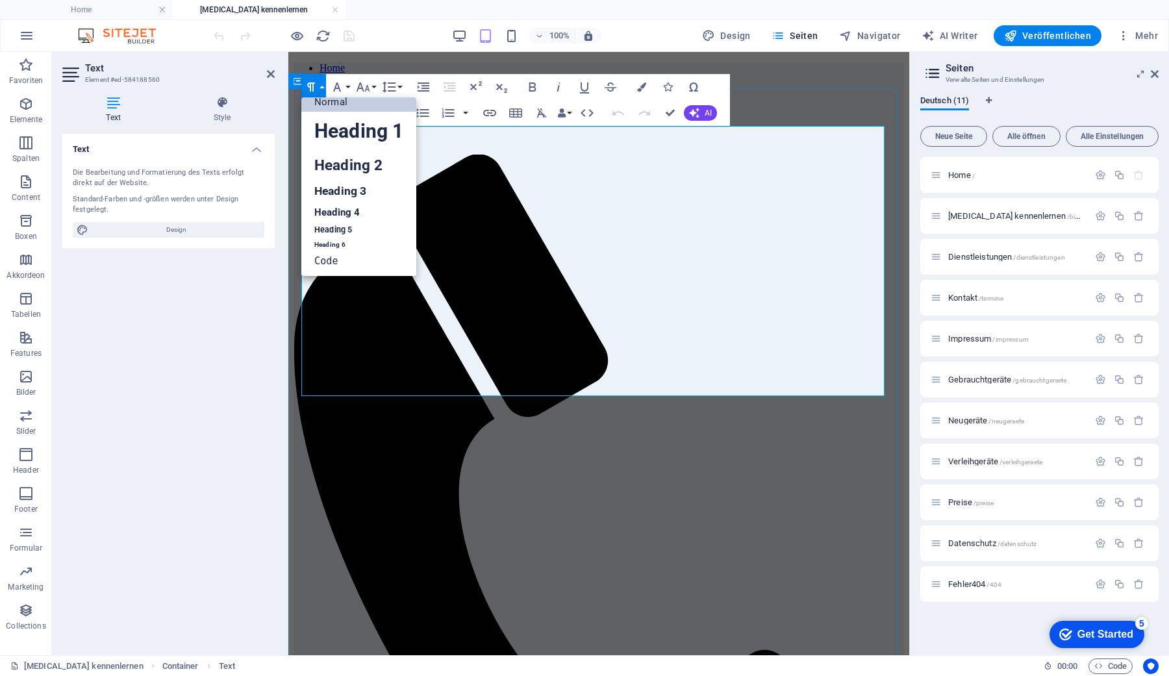
click at [342, 101] on link "Normal" at bounding box center [358, 101] width 115 height 19
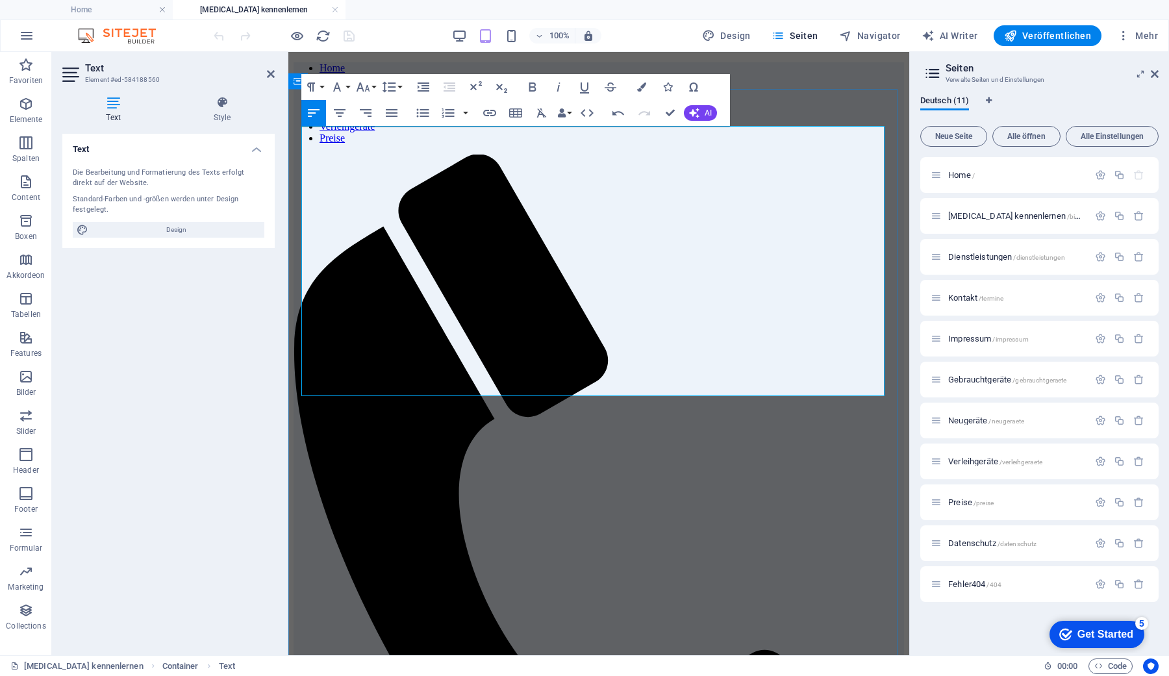
click at [322, 85] on button "Paragraph Format" at bounding box center [313, 87] width 25 height 26
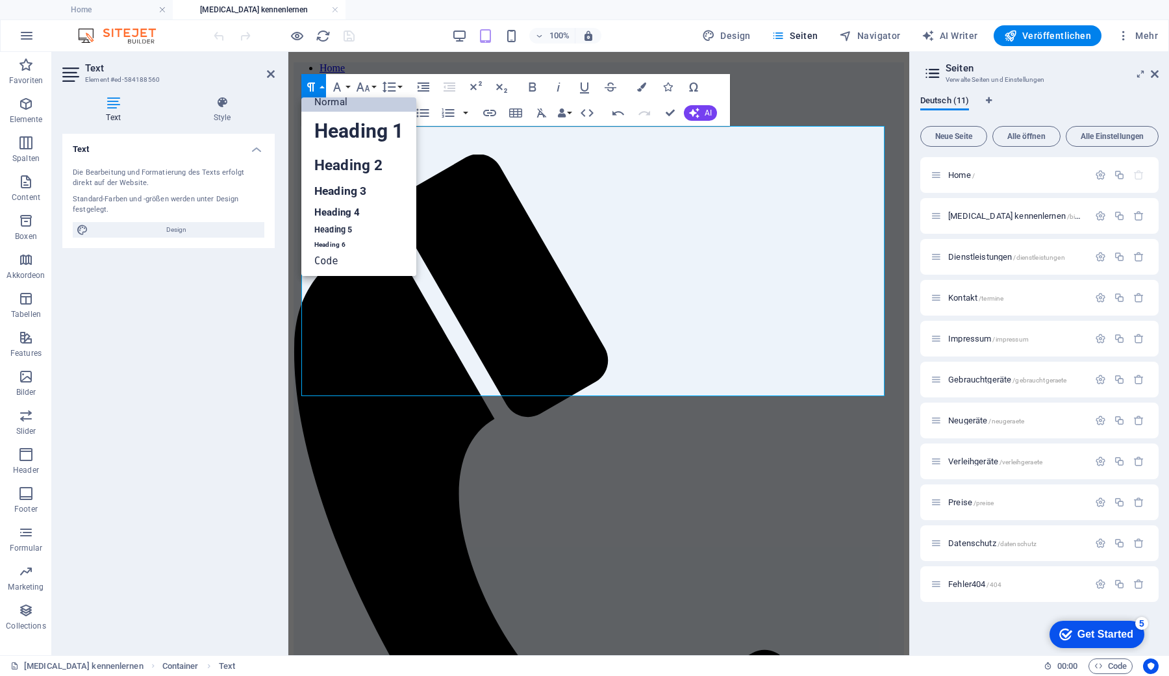
click at [326, 102] on link "Normal" at bounding box center [358, 101] width 115 height 19
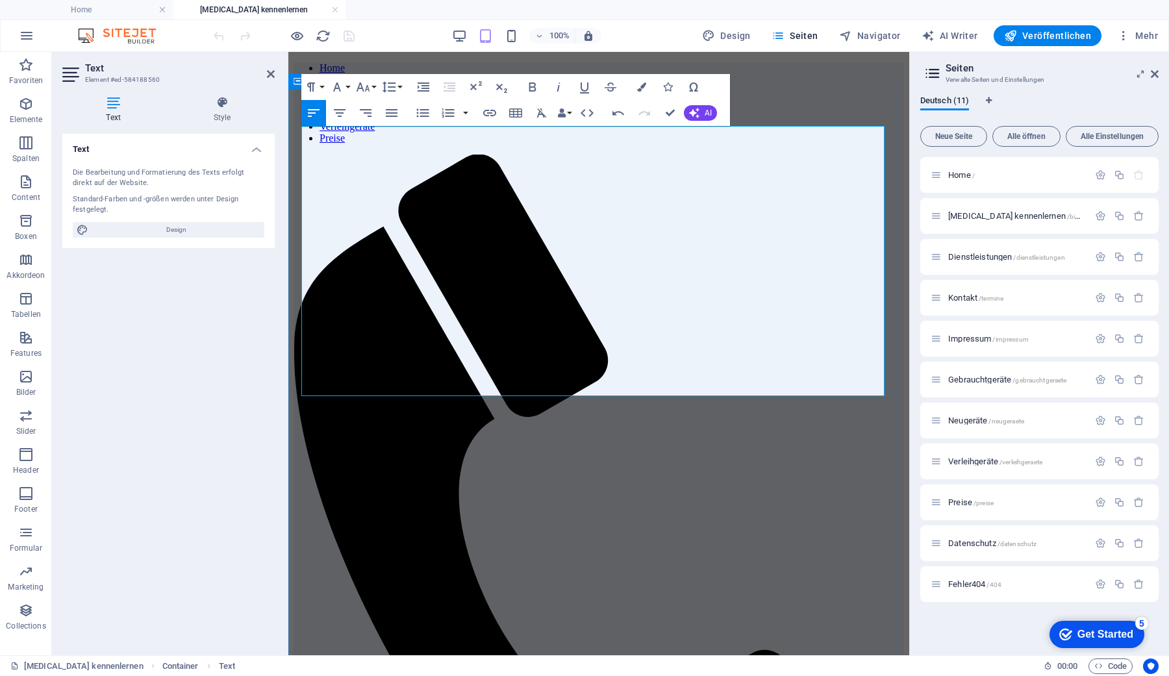
drag, startPoint x: 302, startPoint y: 258, endPoint x: 568, endPoint y: 295, distance: 268.9
click at [321, 86] on button "Paragraph Format" at bounding box center [313, 87] width 25 height 26
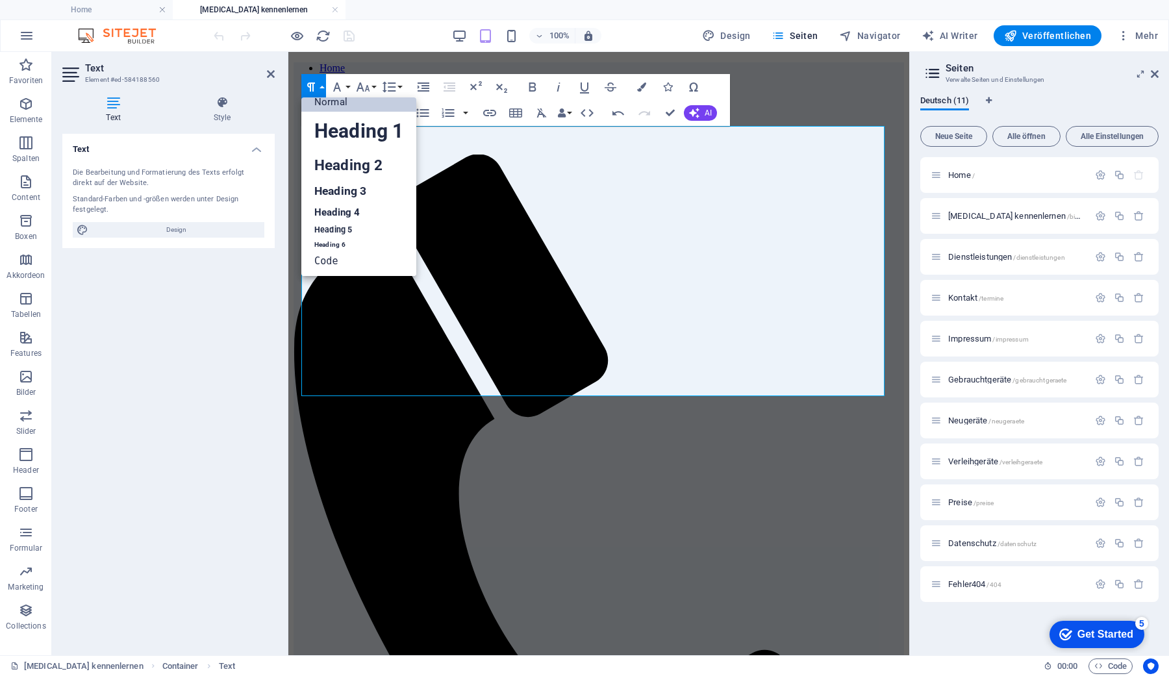
click at [319, 103] on link "Normal" at bounding box center [358, 101] width 115 height 19
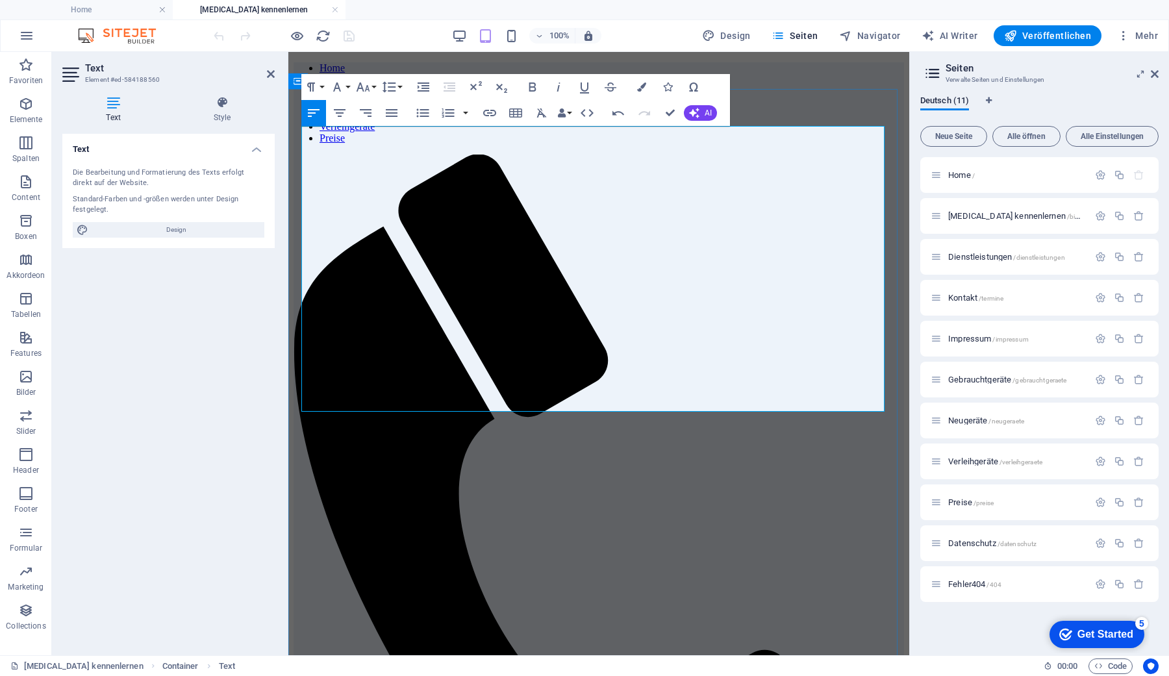
click at [489, 112] on icon "button" at bounding box center [489, 113] width 13 height 6
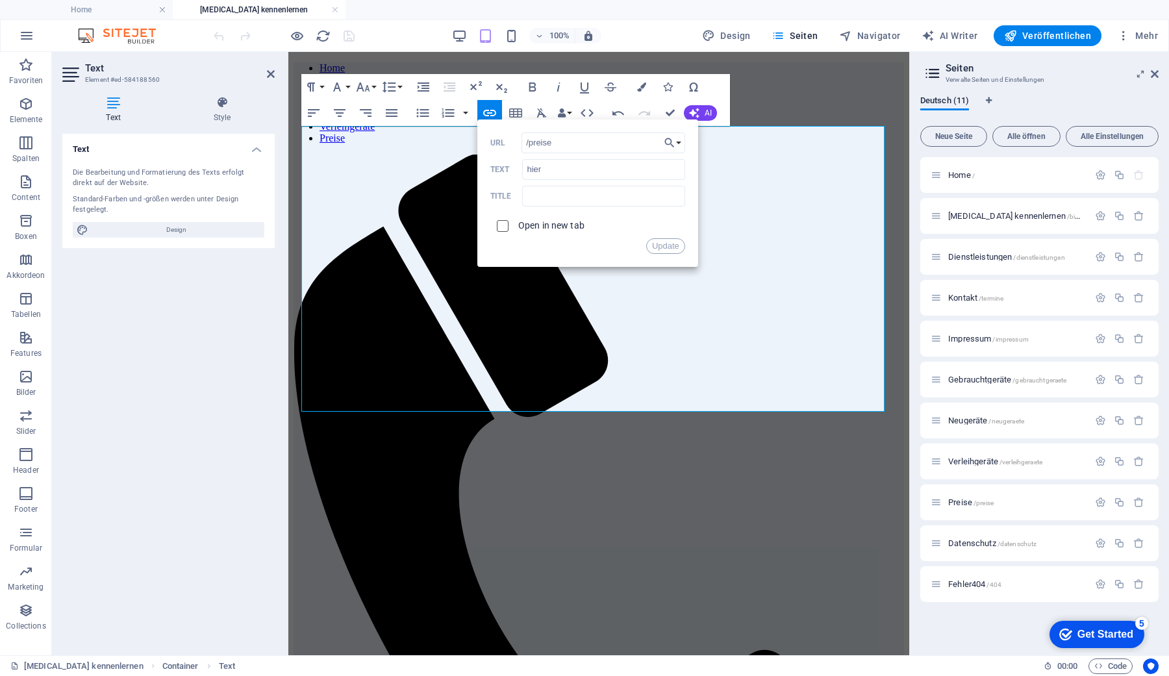
click at [503, 223] on input "checkbox" at bounding box center [501, 224] width 12 height 12
checkbox input "true"
click at [658, 241] on button "Update" at bounding box center [665, 246] width 39 height 16
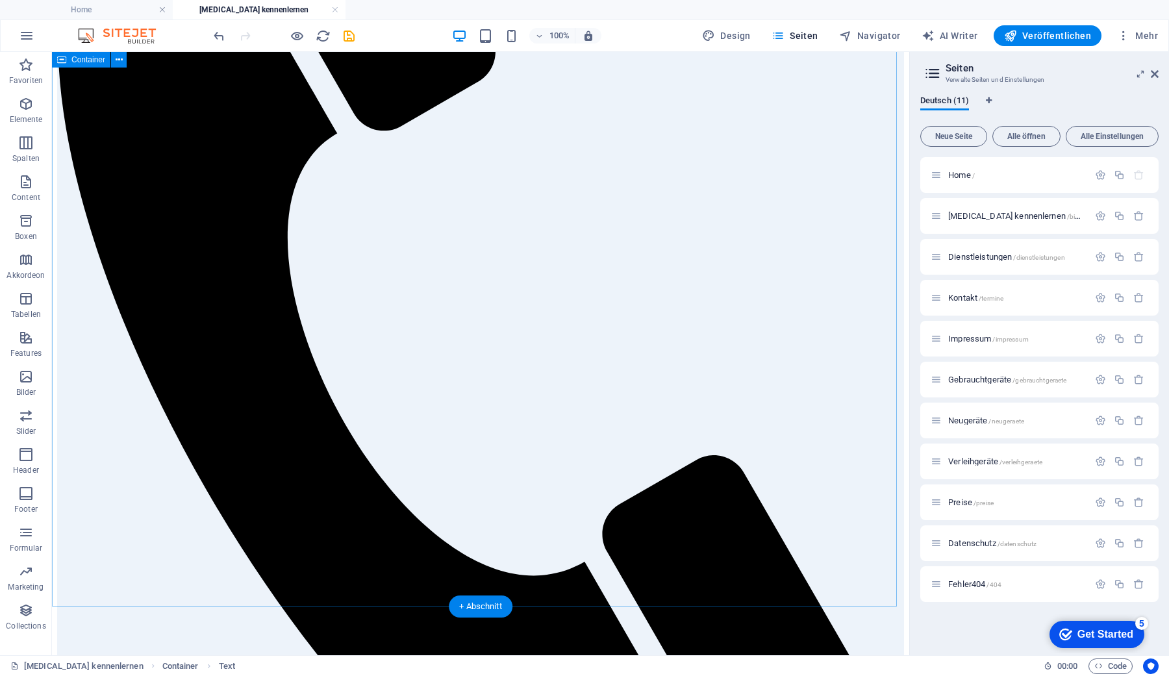
scroll to position [390, 0]
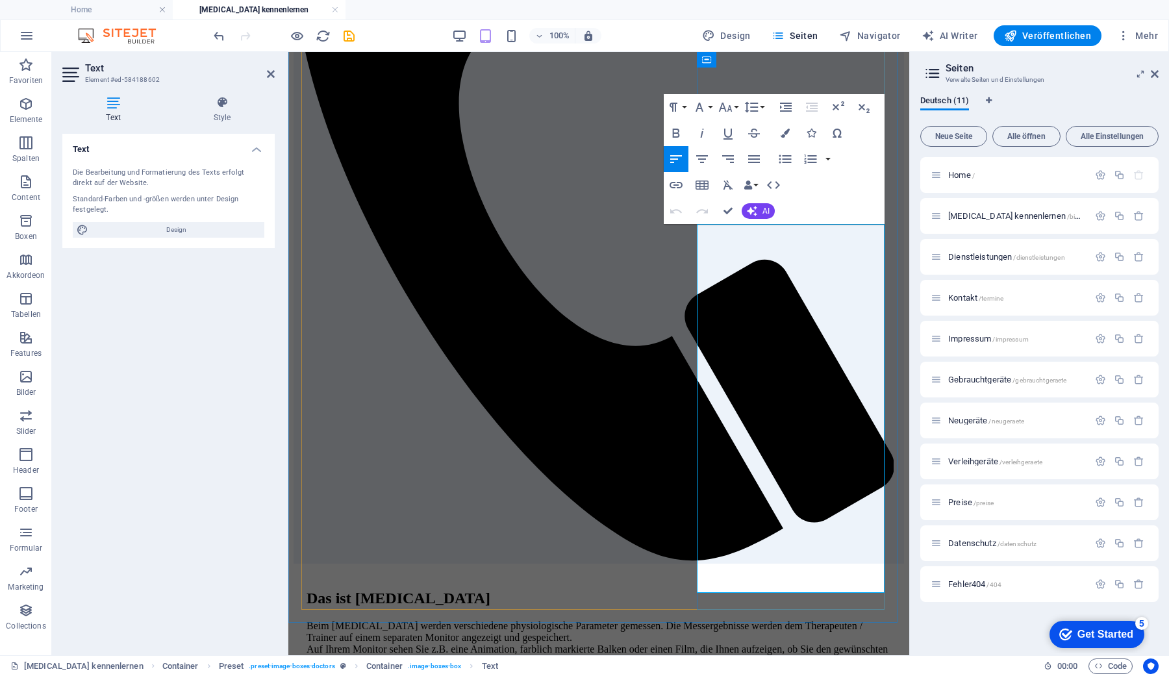
drag, startPoint x: 797, startPoint y: 276, endPoint x: 817, endPoint y: 276, distance: 20.1
click at [677, 183] on icon "button" at bounding box center [676, 185] width 16 height 16
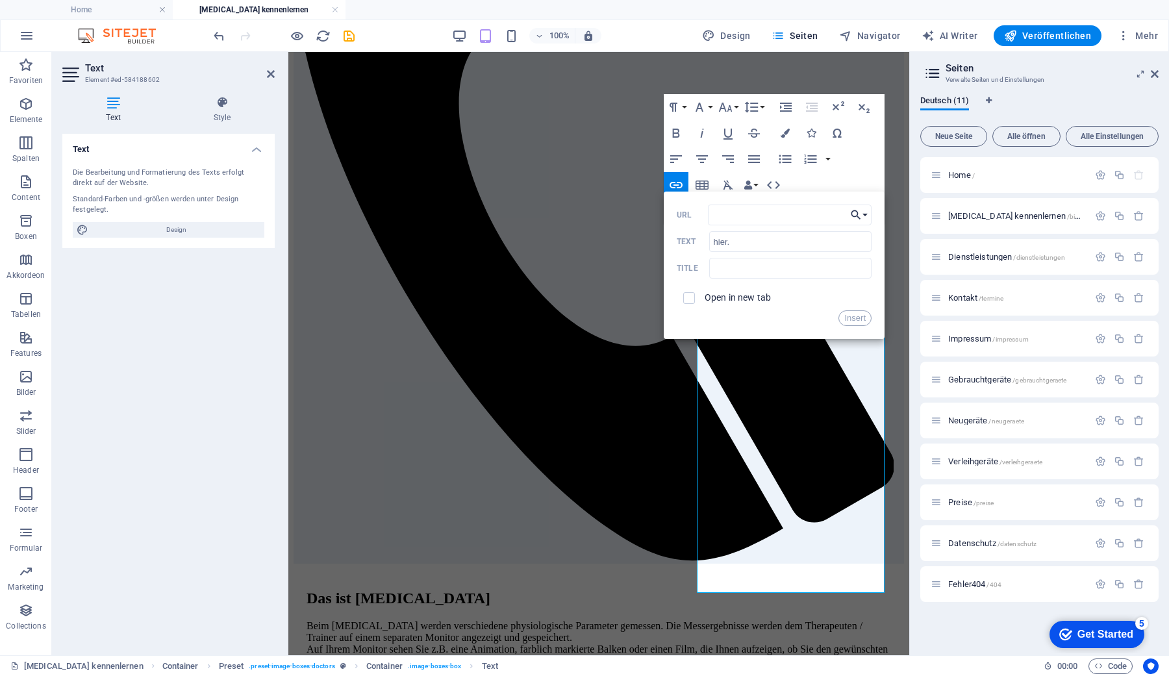
click at [866, 214] on button "Choose Link" at bounding box center [859, 215] width 25 height 21
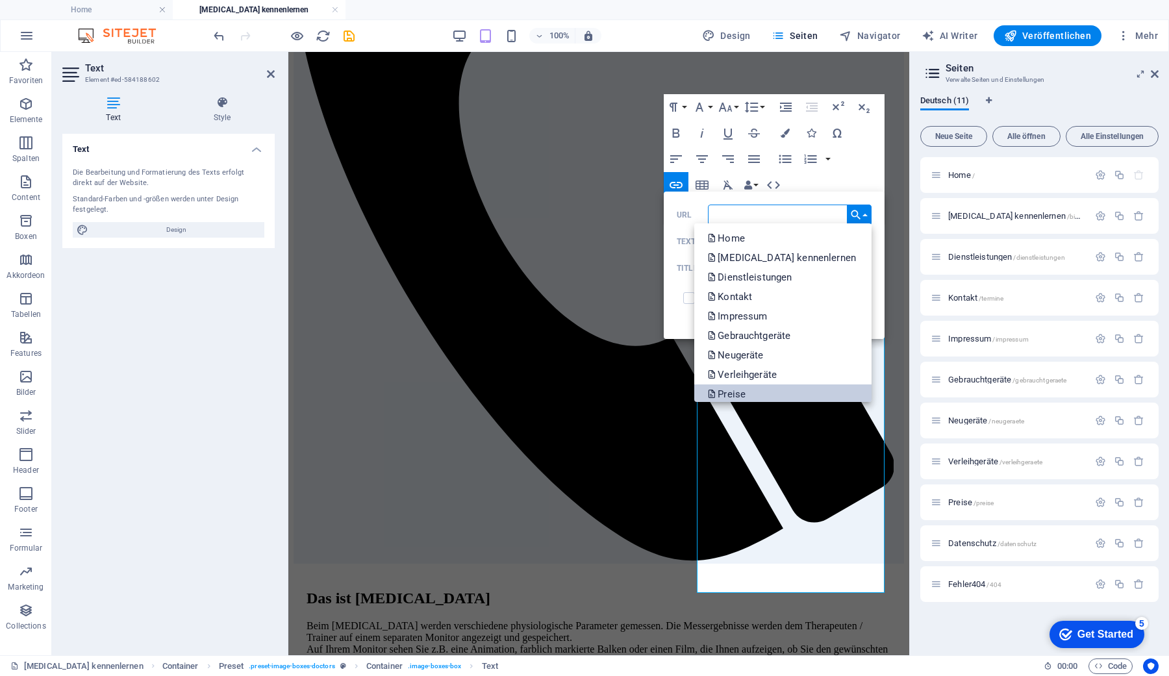
click at [748, 390] on p "Preise" at bounding box center [727, 393] width 41 height 19
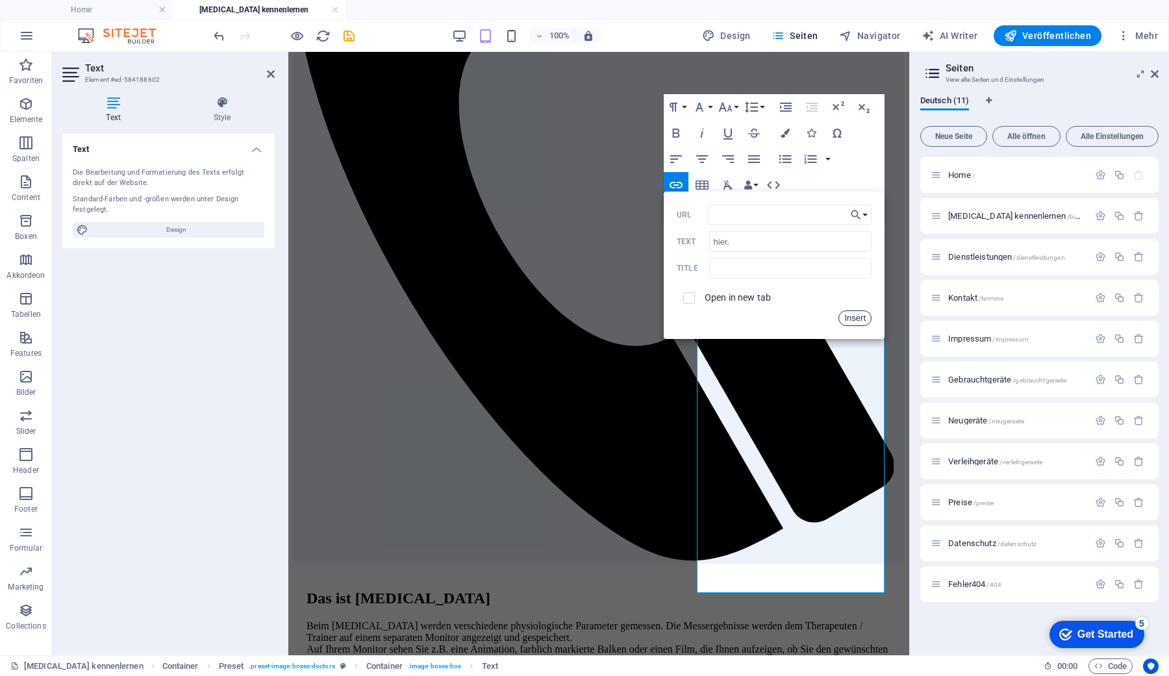
click at [856, 319] on button "Insert" at bounding box center [854, 318] width 33 height 16
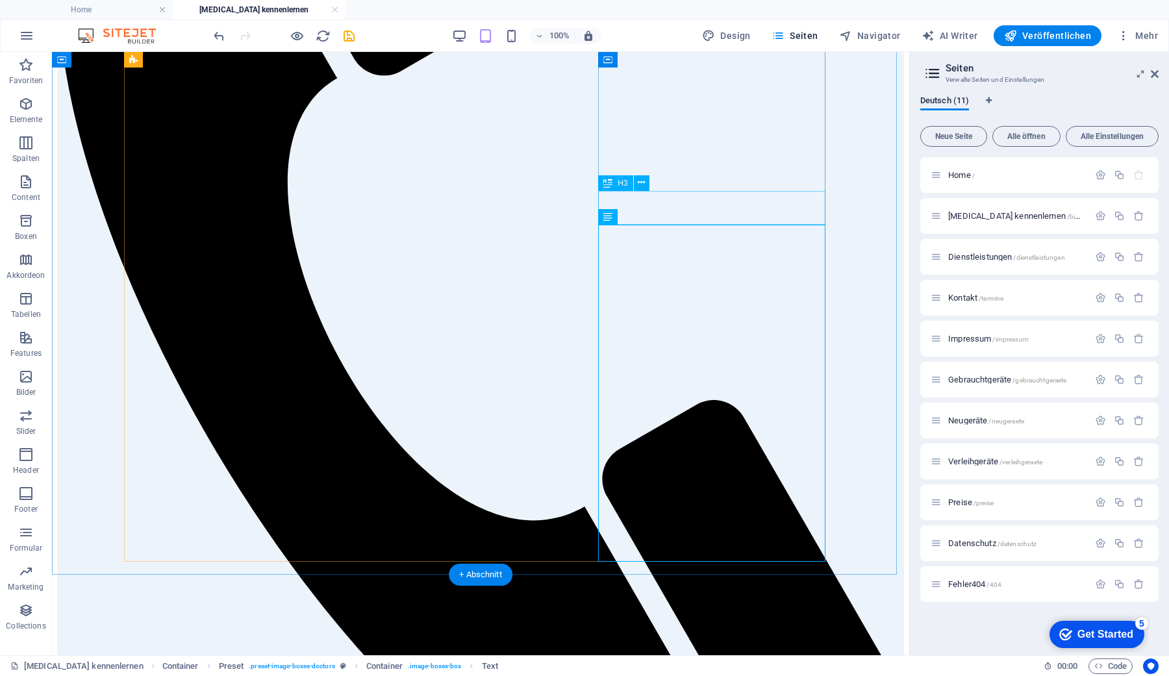
scroll to position [440, 0]
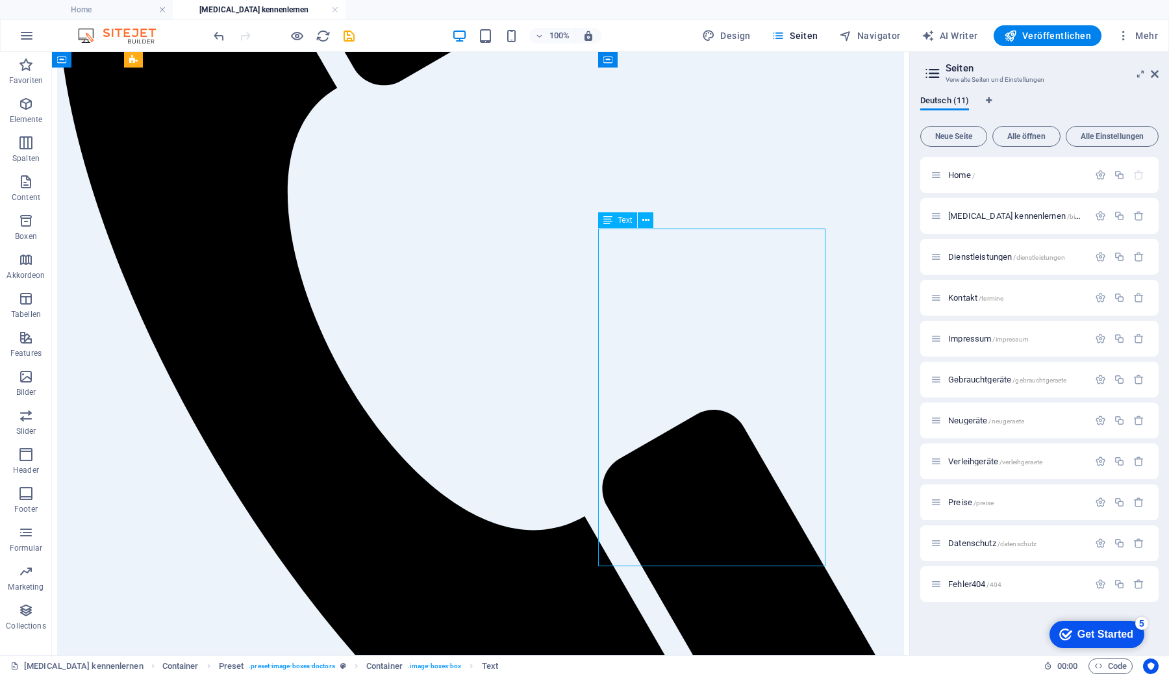
scroll to position [434, 0]
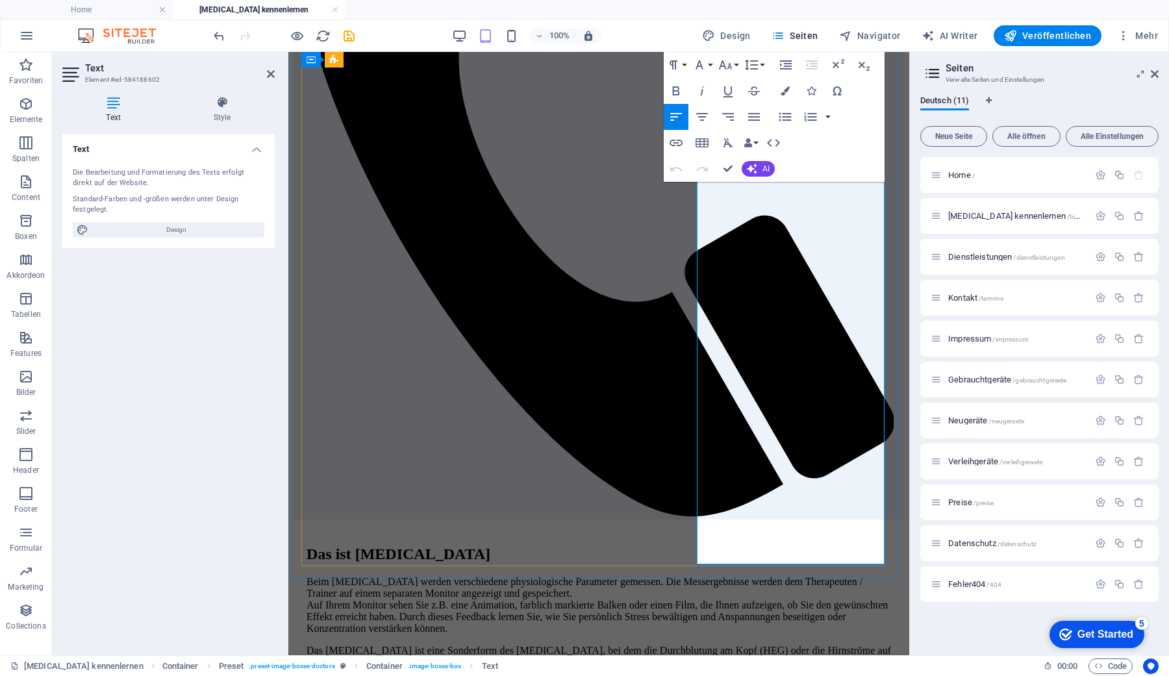
drag, startPoint x: 803, startPoint y: 371, endPoint x: 701, endPoint y: 249, distance: 159.0
click at [754, 119] on icon "button" at bounding box center [754, 117] width 16 height 16
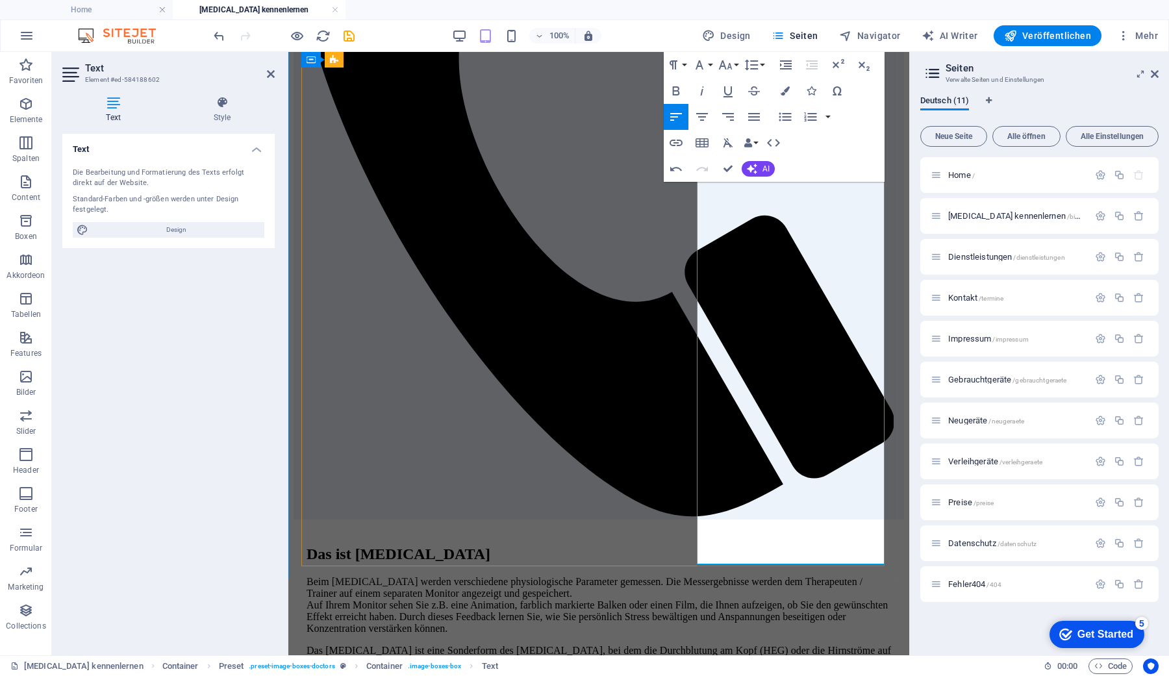
drag, startPoint x: 786, startPoint y: 547, endPoint x: 706, endPoint y: 188, distance: 368.0
click at [750, 114] on icon "button" at bounding box center [754, 117] width 12 height 8
click at [755, 168] on icon "button" at bounding box center [752, 169] width 10 height 10
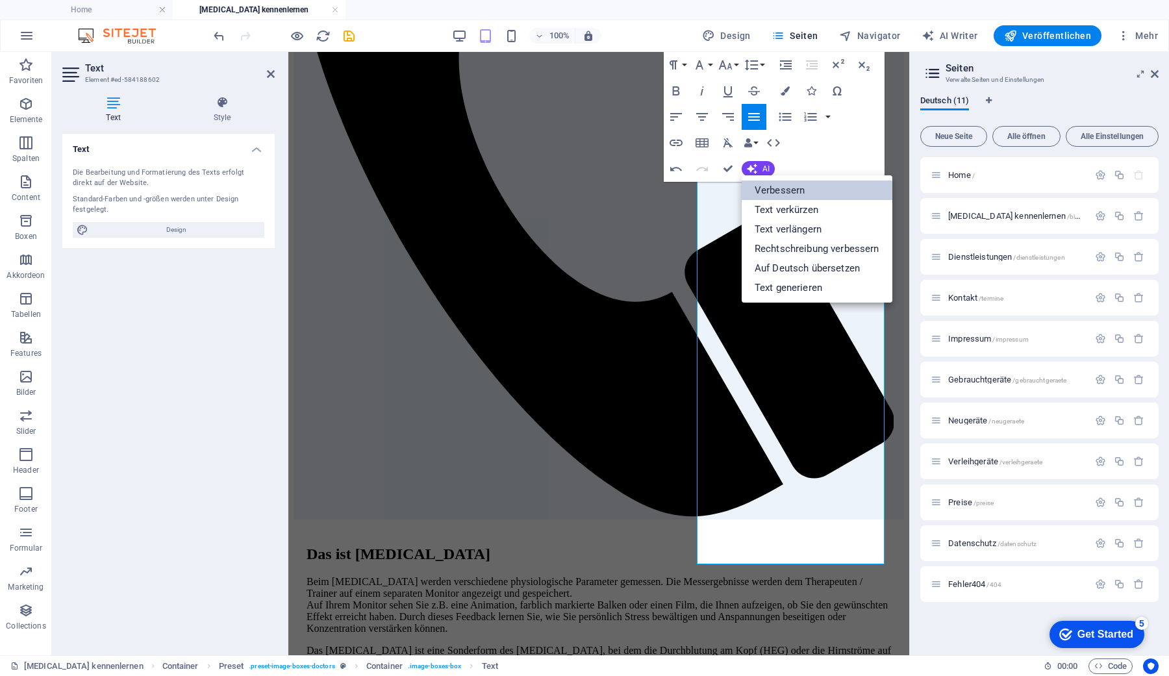
click at [781, 195] on link "Verbessern" at bounding box center [817, 190] width 151 height 19
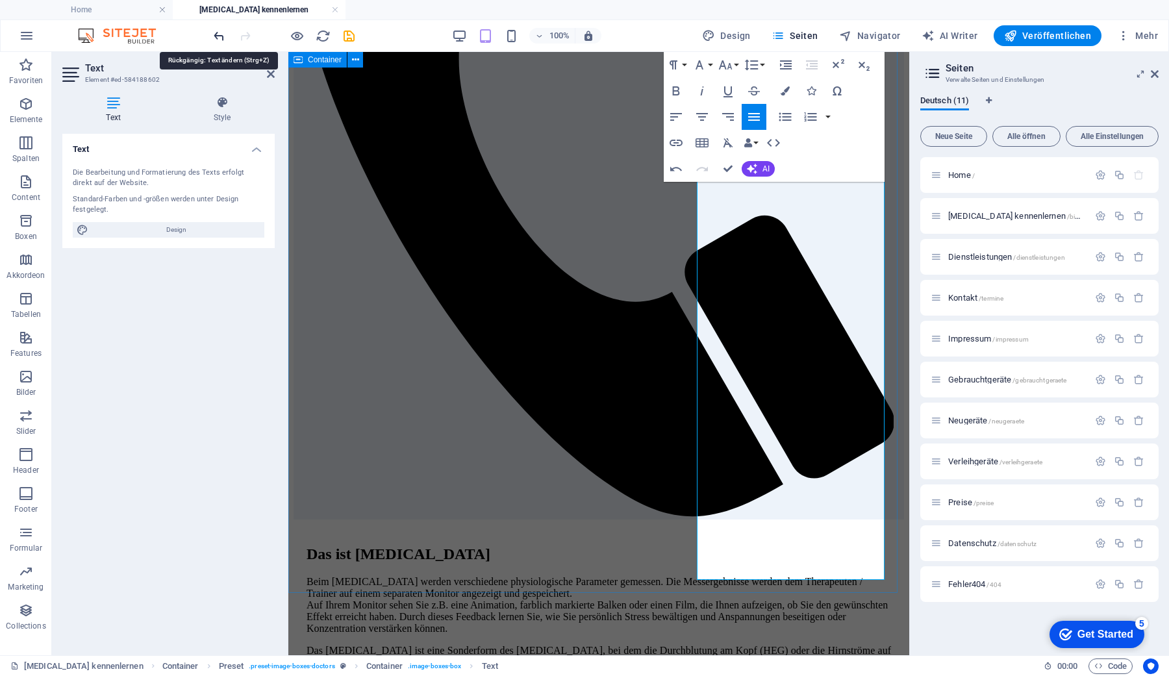
click at [219, 32] on icon "undo" at bounding box center [219, 36] width 15 height 15
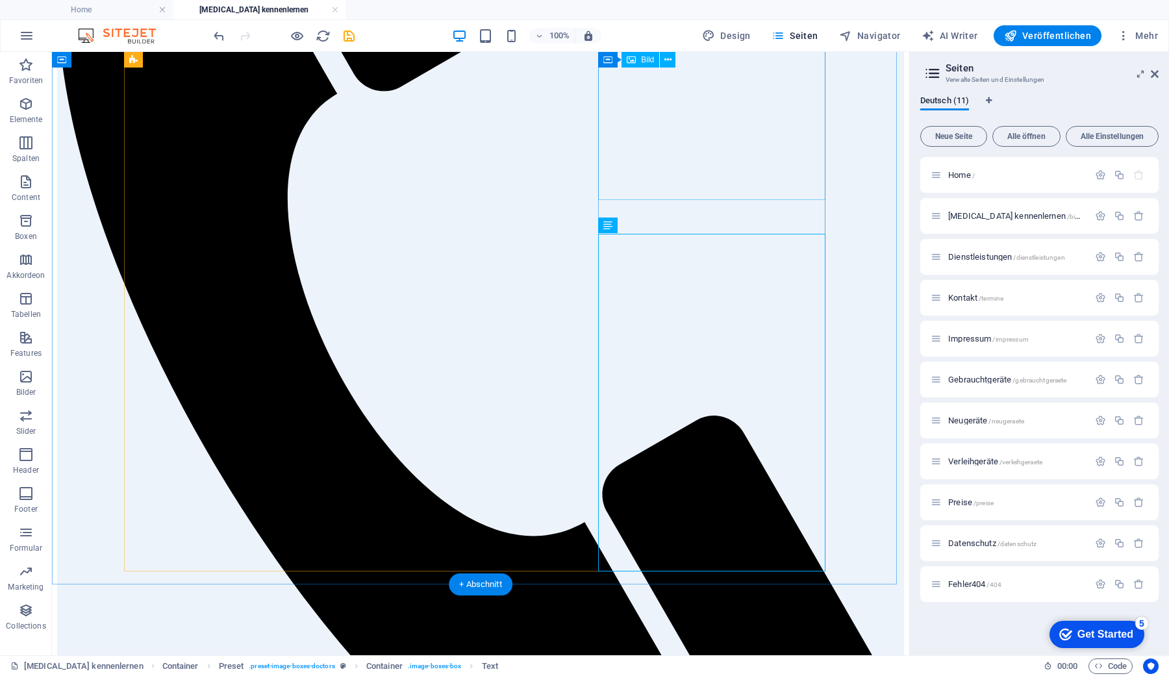
scroll to position [429, 0]
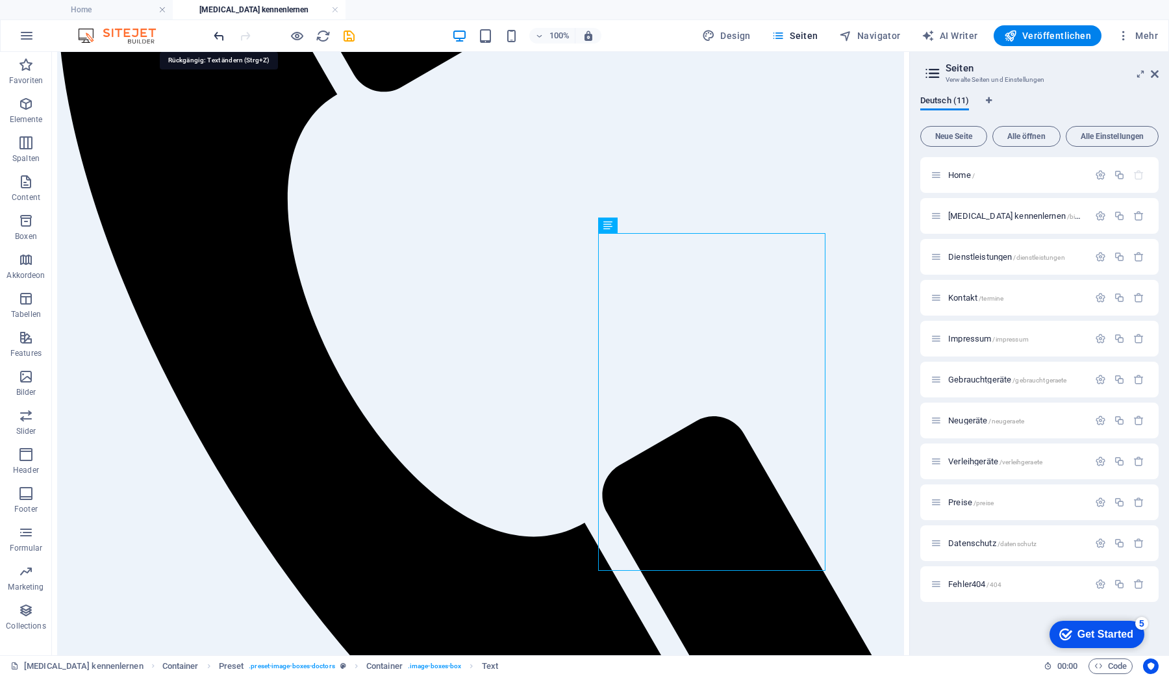
click at [219, 32] on icon "undo" at bounding box center [219, 36] width 15 height 15
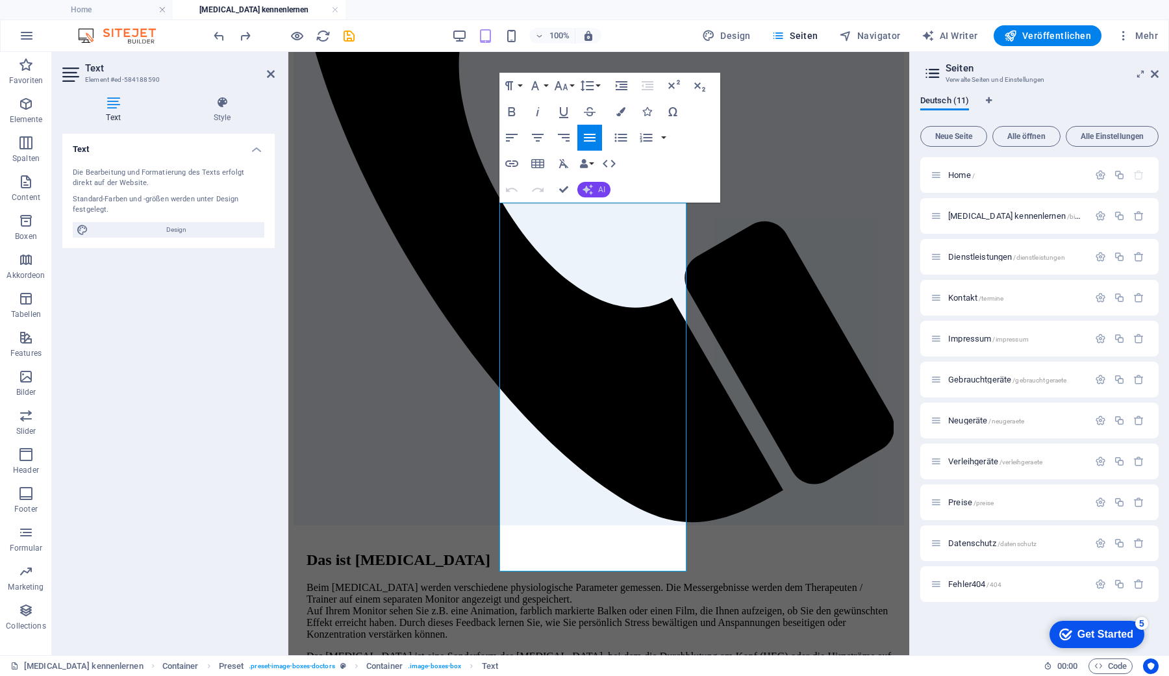
click at [600, 189] on span "AI" at bounding box center [601, 190] width 7 height 8
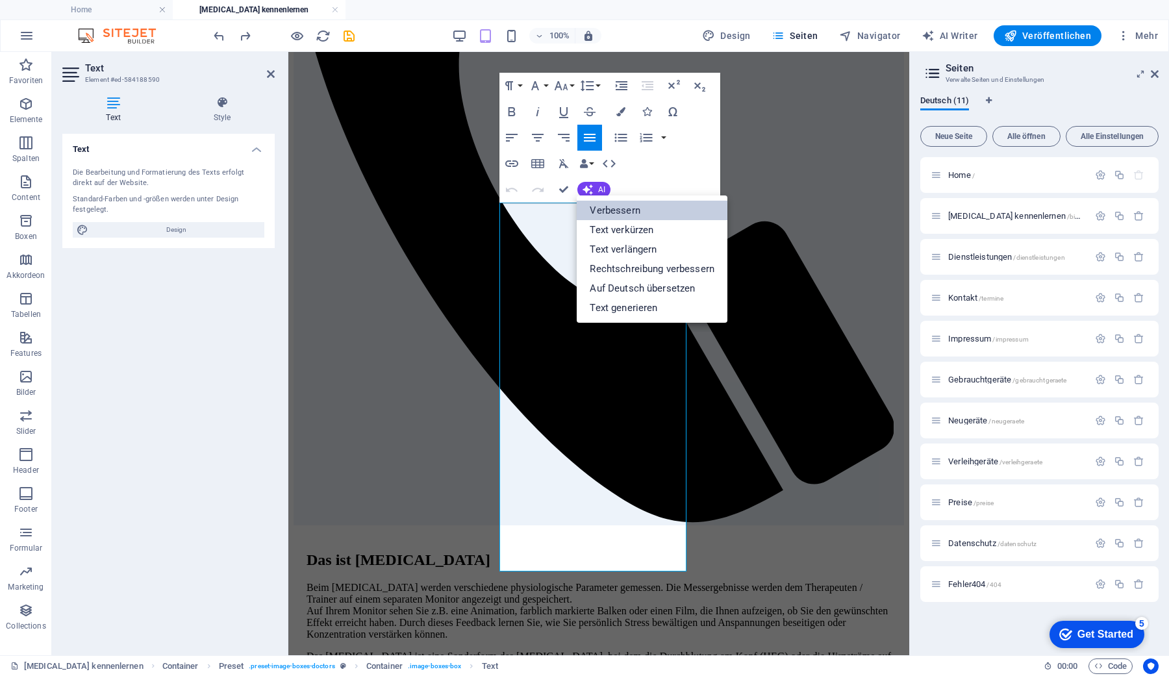
click at [618, 209] on link "Verbessern" at bounding box center [652, 210] width 151 height 19
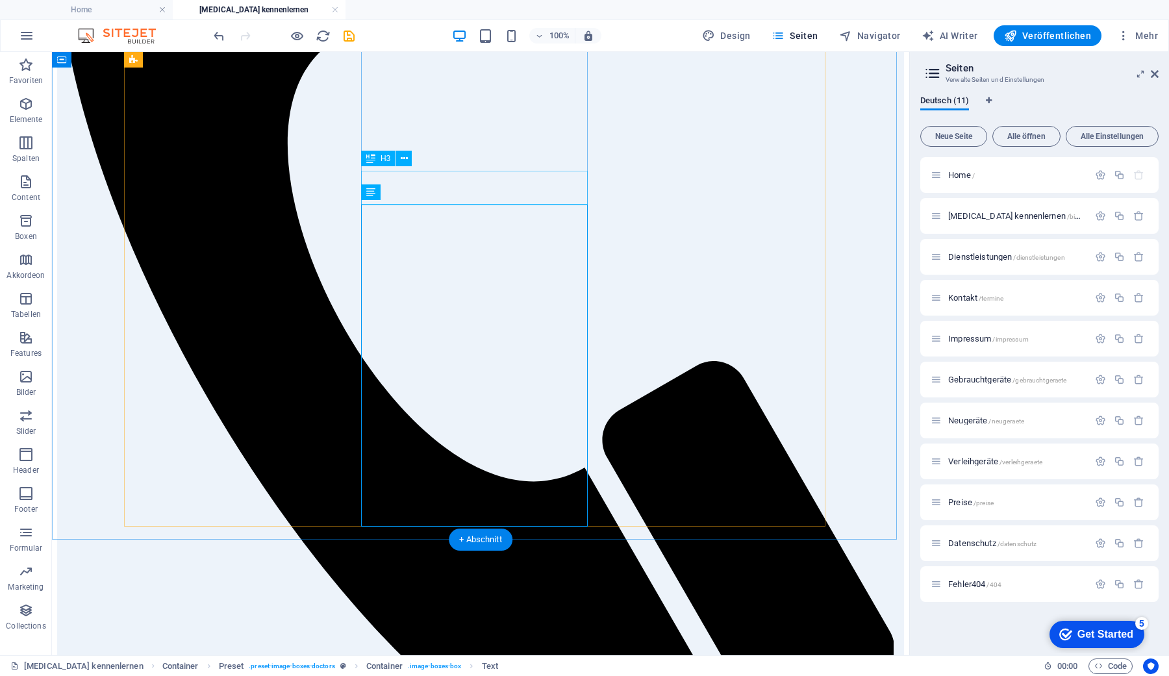
scroll to position [483, 0]
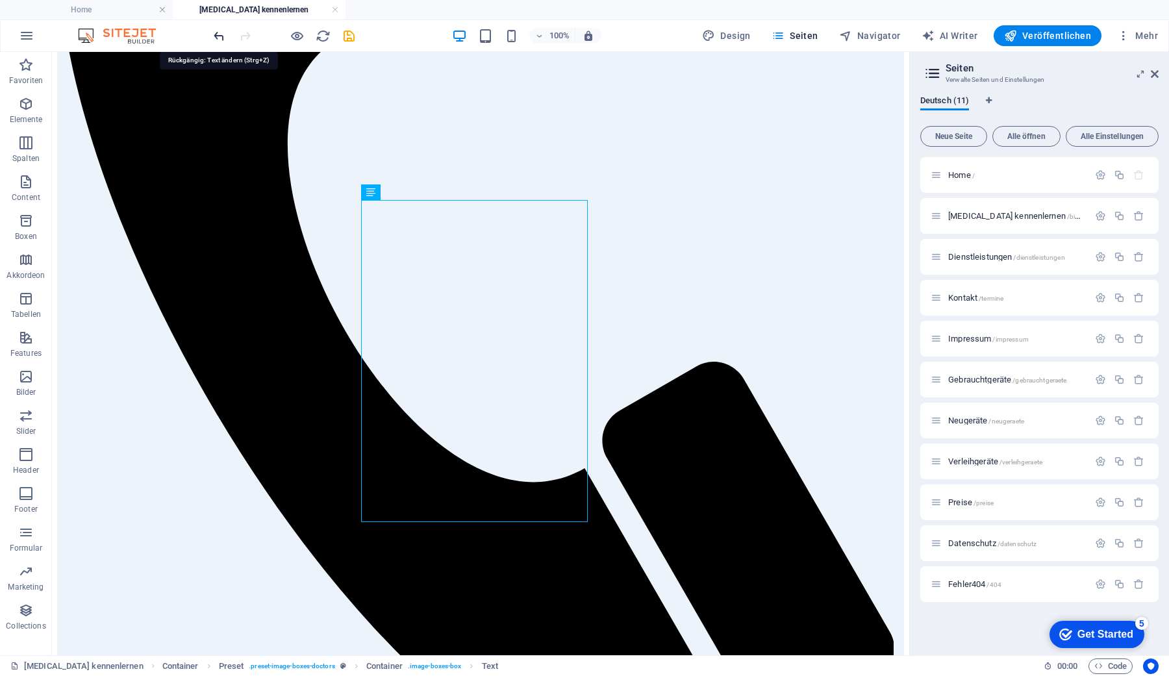
click at [212, 32] on icon "undo" at bounding box center [219, 36] width 15 height 15
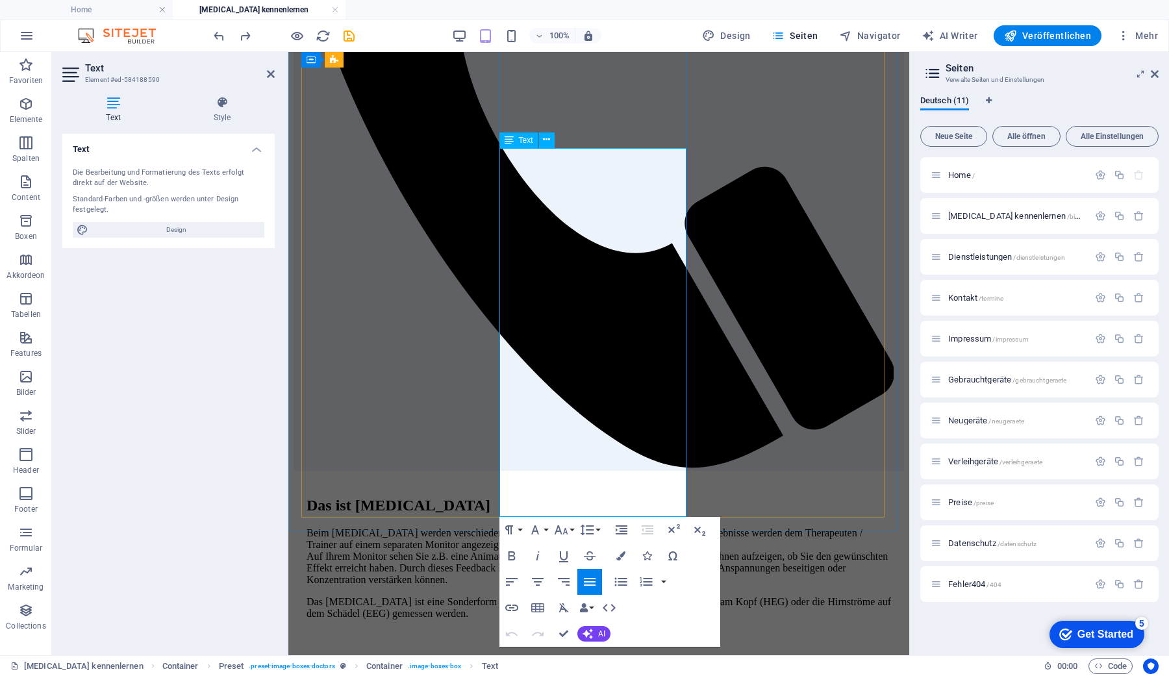
drag, startPoint x: 564, startPoint y: 468, endPoint x: 614, endPoint y: 466, distance: 49.4
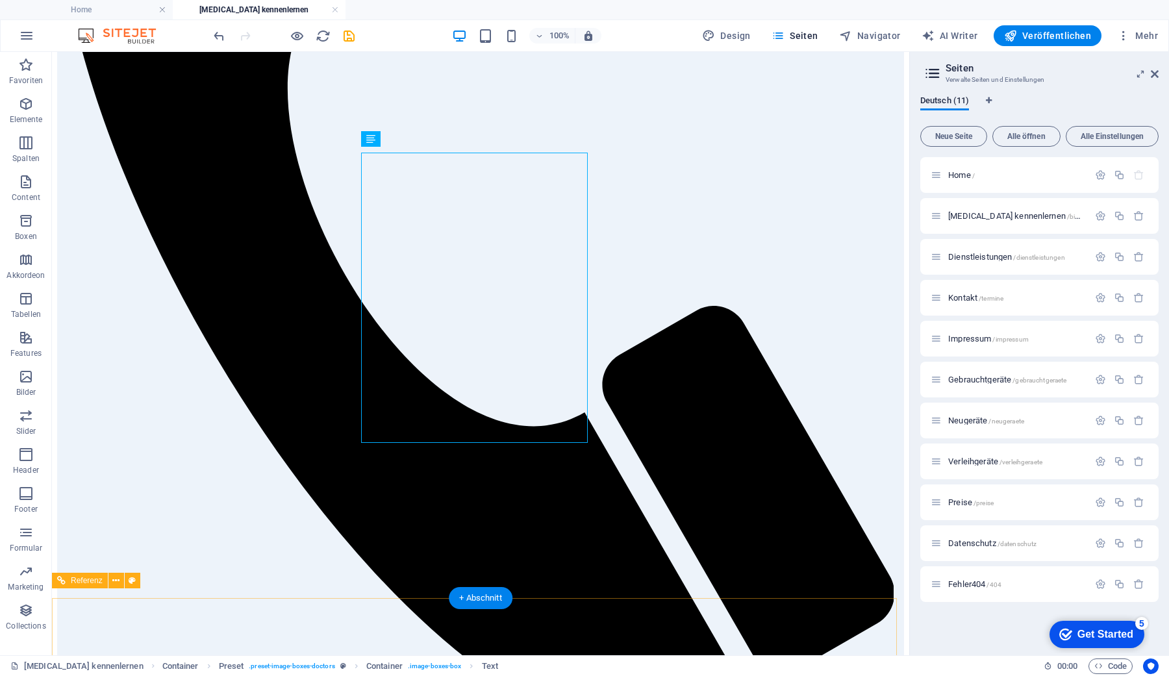
scroll to position [536, 0]
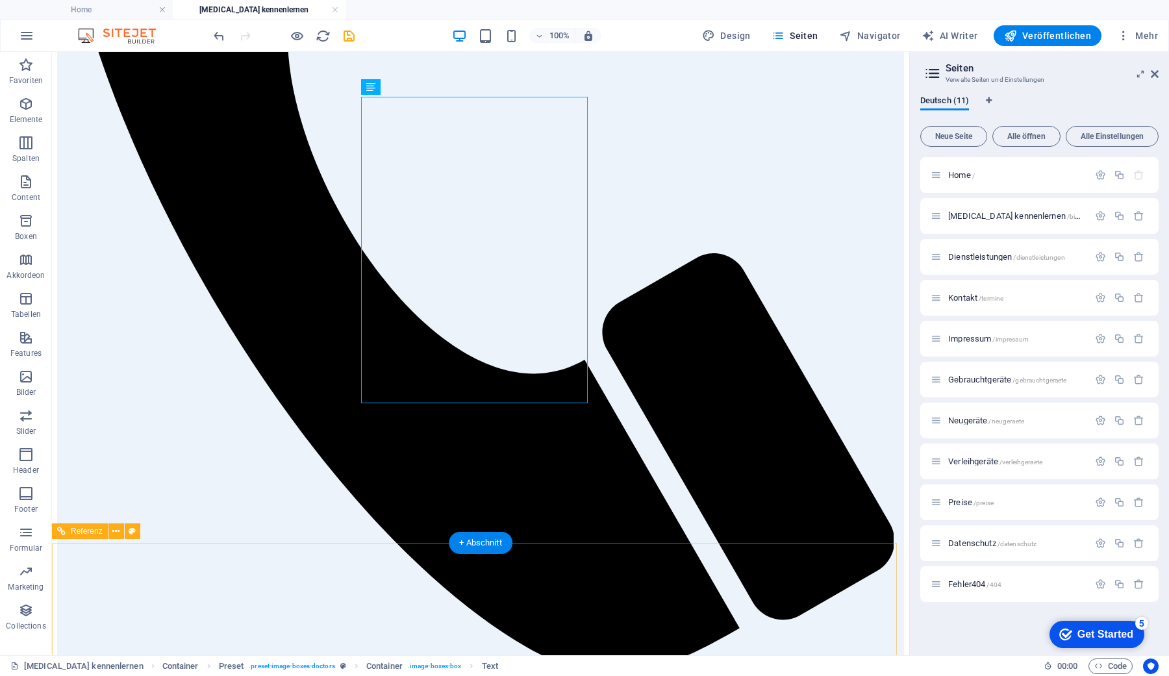
scroll to position [590, 0]
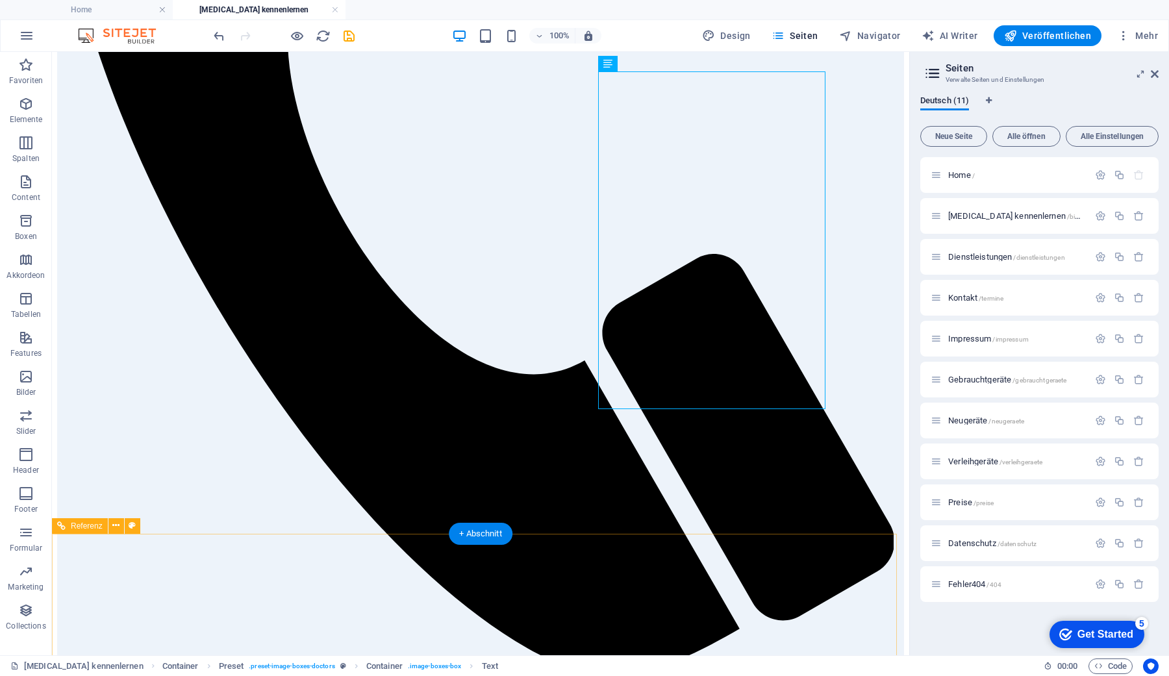
scroll to position [591, 0]
click at [348, 33] on icon "save" at bounding box center [349, 36] width 15 height 15
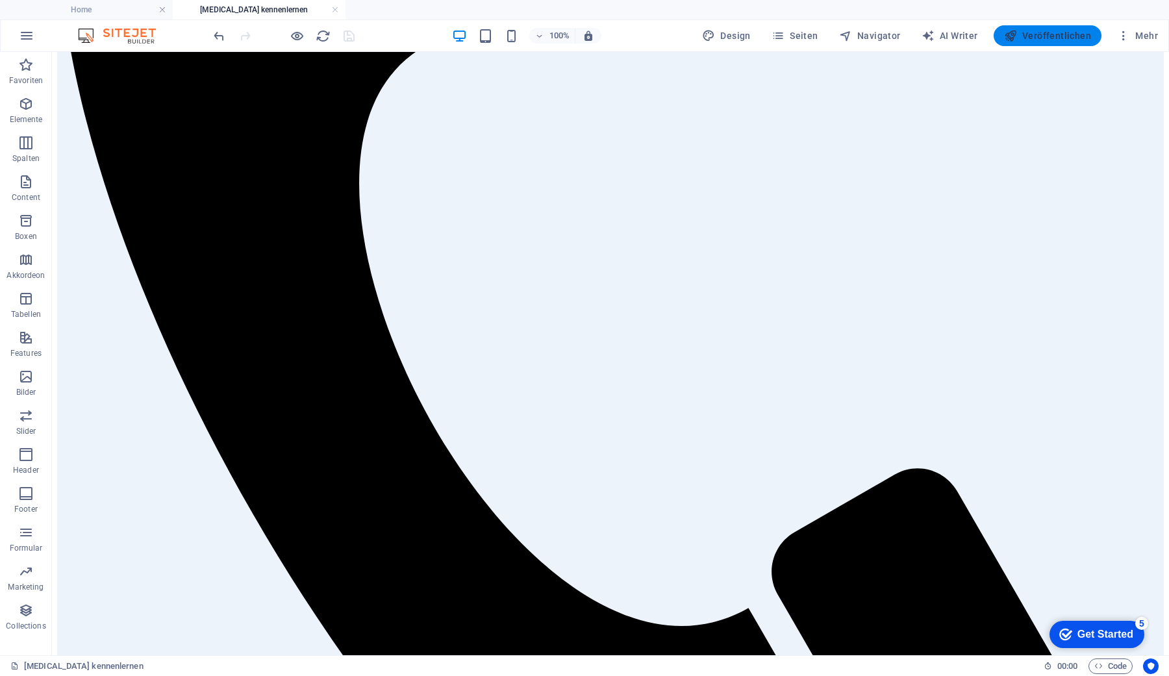
click at [1046, 36] on span "Veröffentlichen" at bounding box center [1047, 35] width 87 height 13
